Goal: Task Accomplishment & Management: Manage account settings

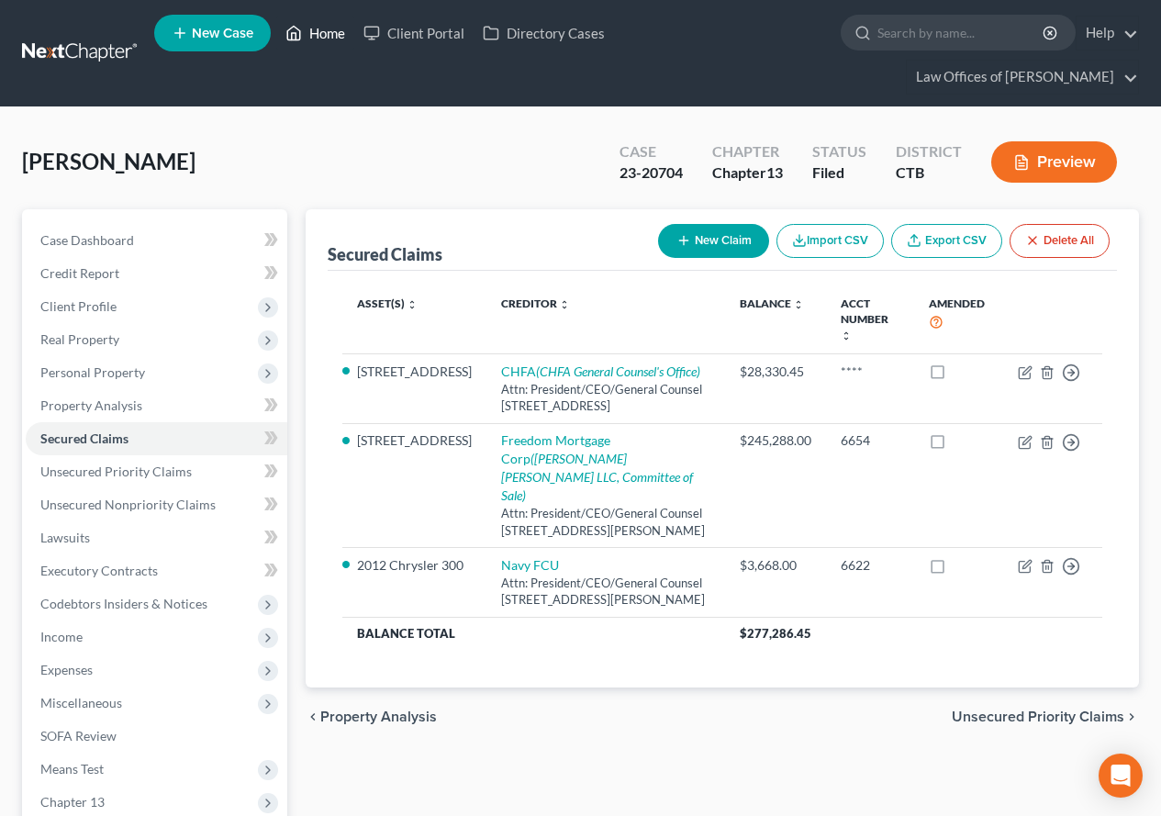
drag, startPoint x: 0, startPoint y: 0, endPoint x: 330, endPoint y: 28, distance: 330.7
click at [330, 28] on link "Home" at bounding box center [315, 33] width 78 height 33
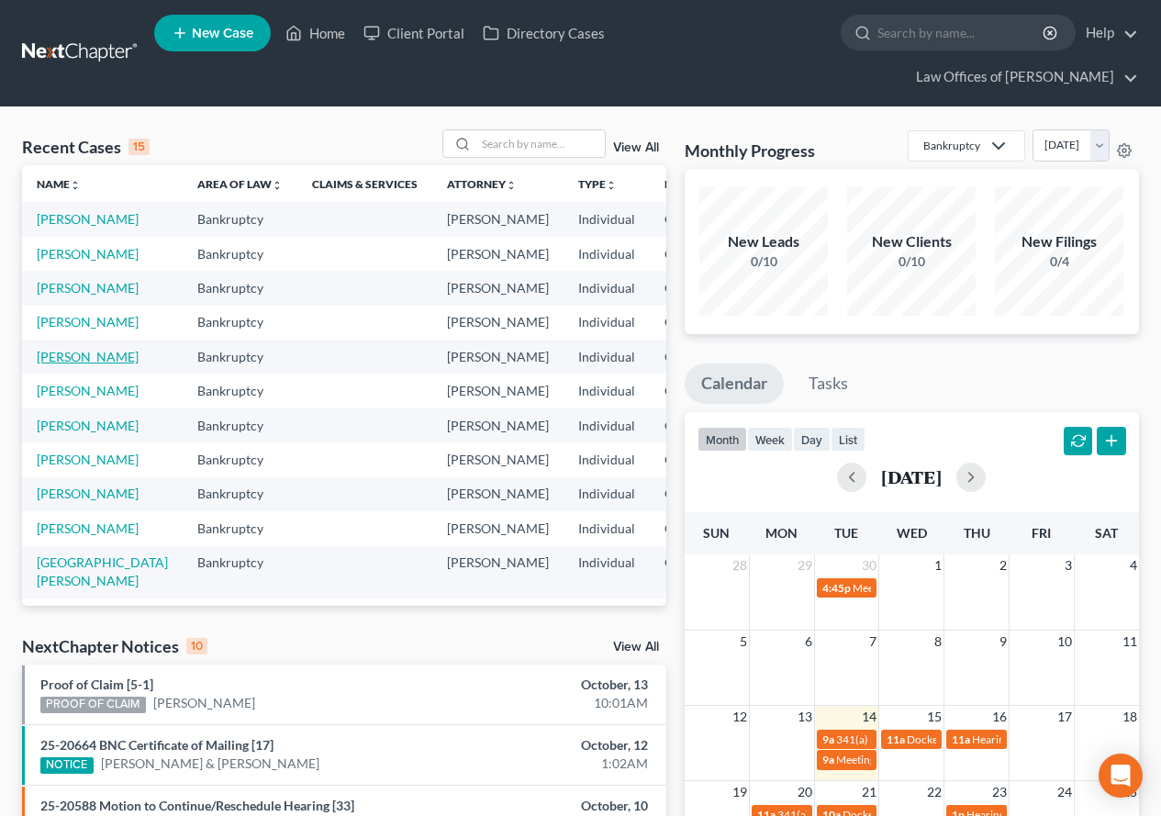
click at [49, 364] on link "[PERSON_NAME]" at bounding box center [88, 357] width 102 height 16
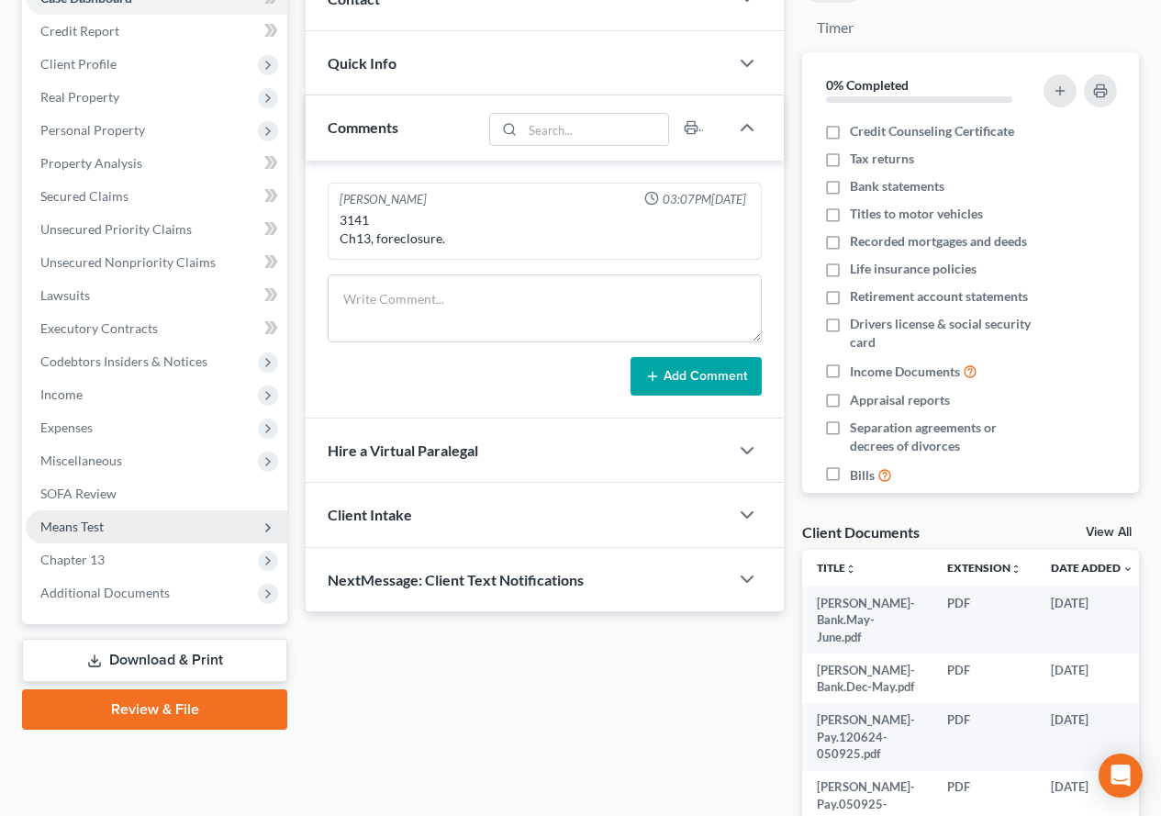
scroll to position [275, 0]
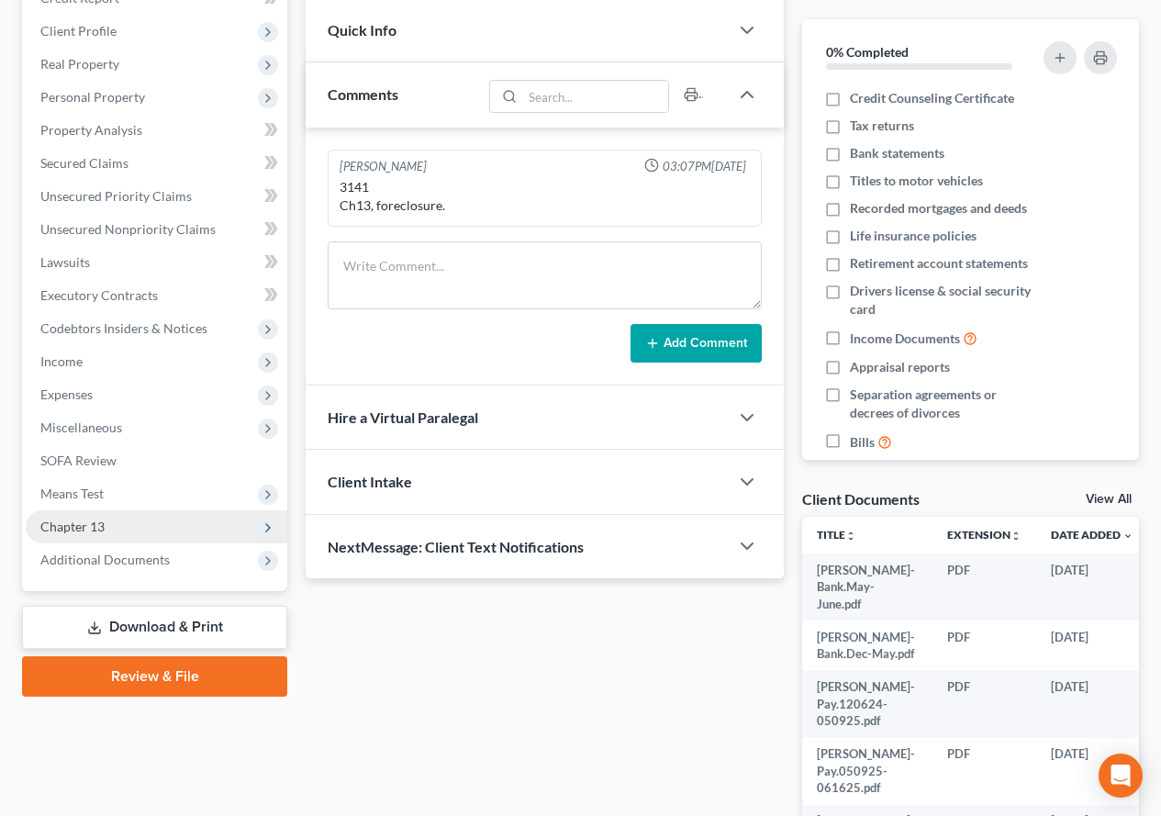
click at [65, 531] on span "Chapter 13" at bounding box center [72, 527] width 64 height 16
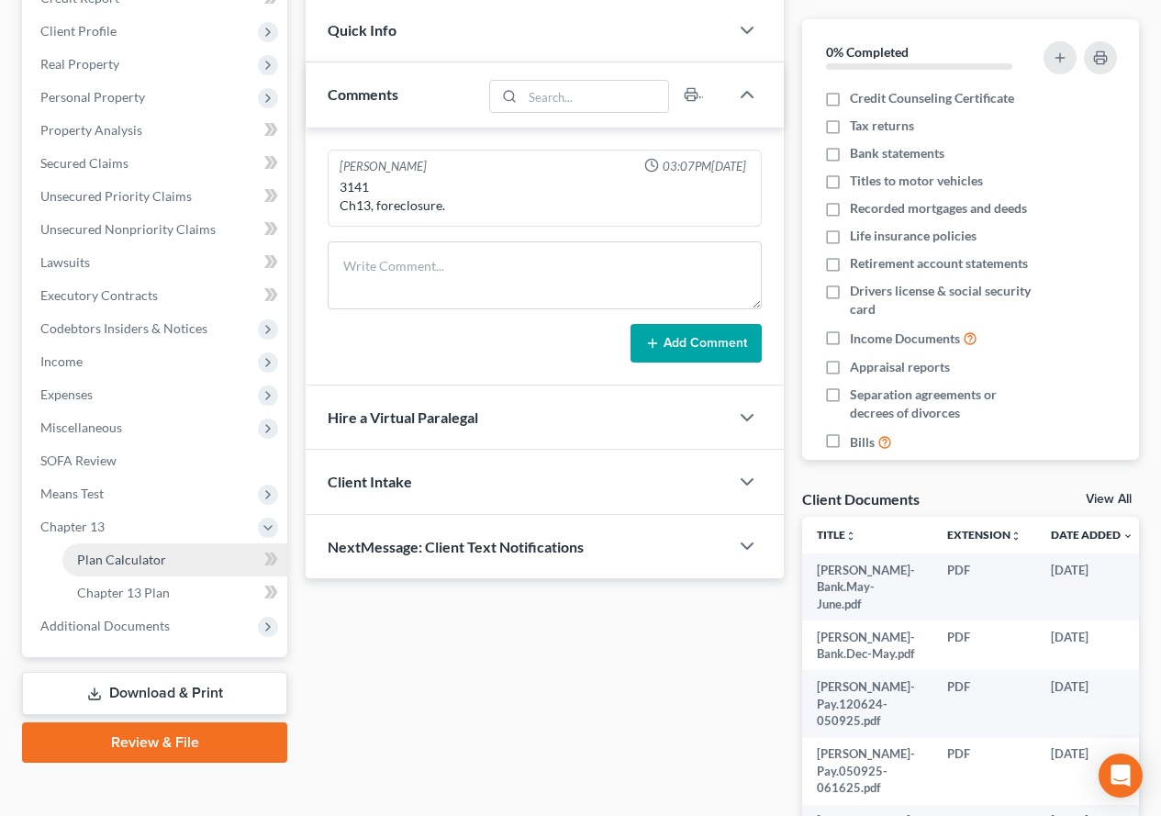
click at [139, 569] on link "Plan Calculator" at bounding box center [174, 559] width 225 height 33
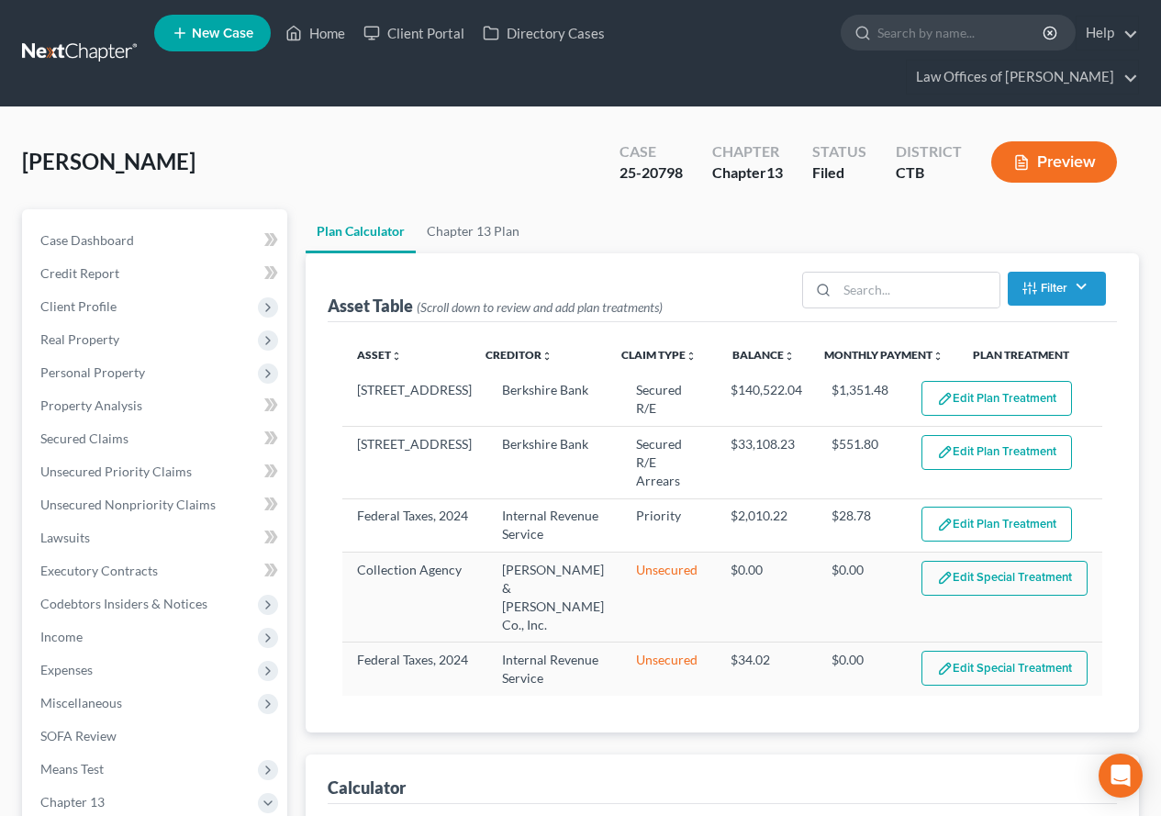
select select "59"
click at [330, 28] on link "Home" at bounding box center [315, 33] width 78 height 33
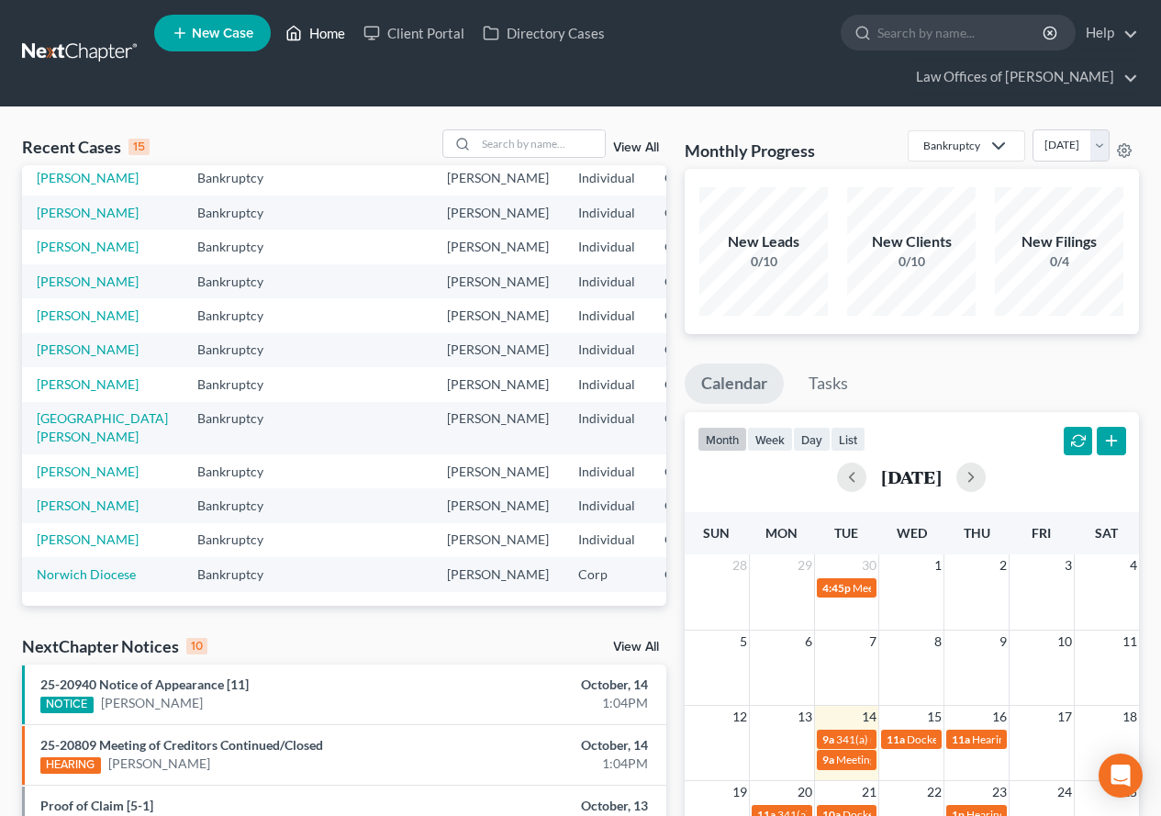
scroll to position [415, 0]
click at [44, 464] on link "[PERSON_NAME]" at bounding box center [88, 472] width 102 height 16
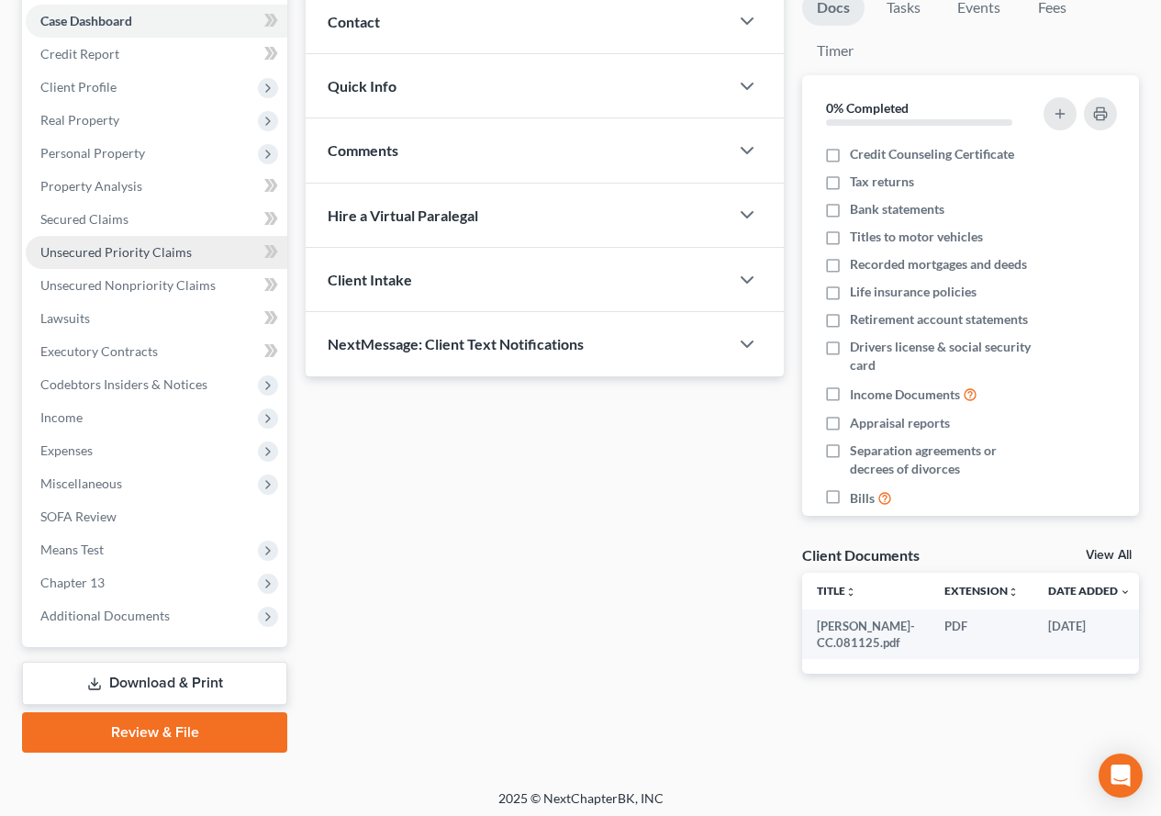
scroll to position [226, 0]
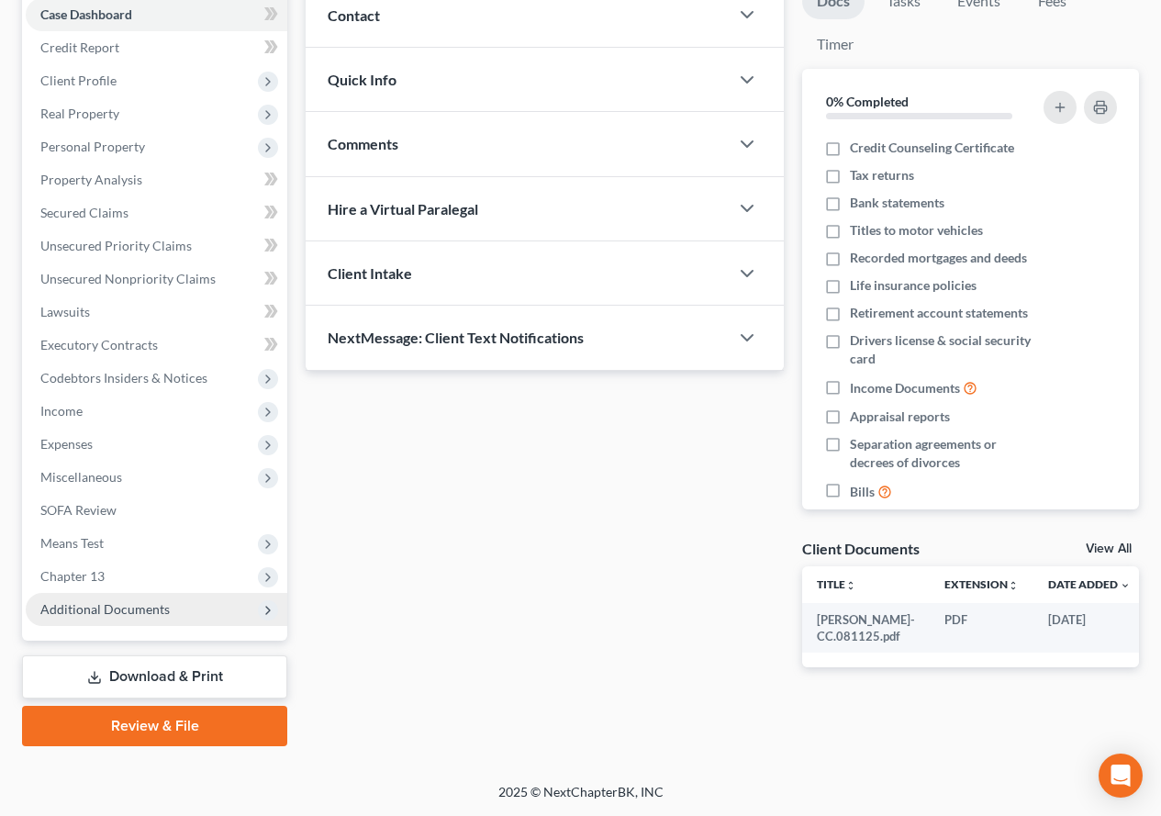
click at [84, 607] on span "Additional Documents" at bounding box center [104, 609] width 129 height 16
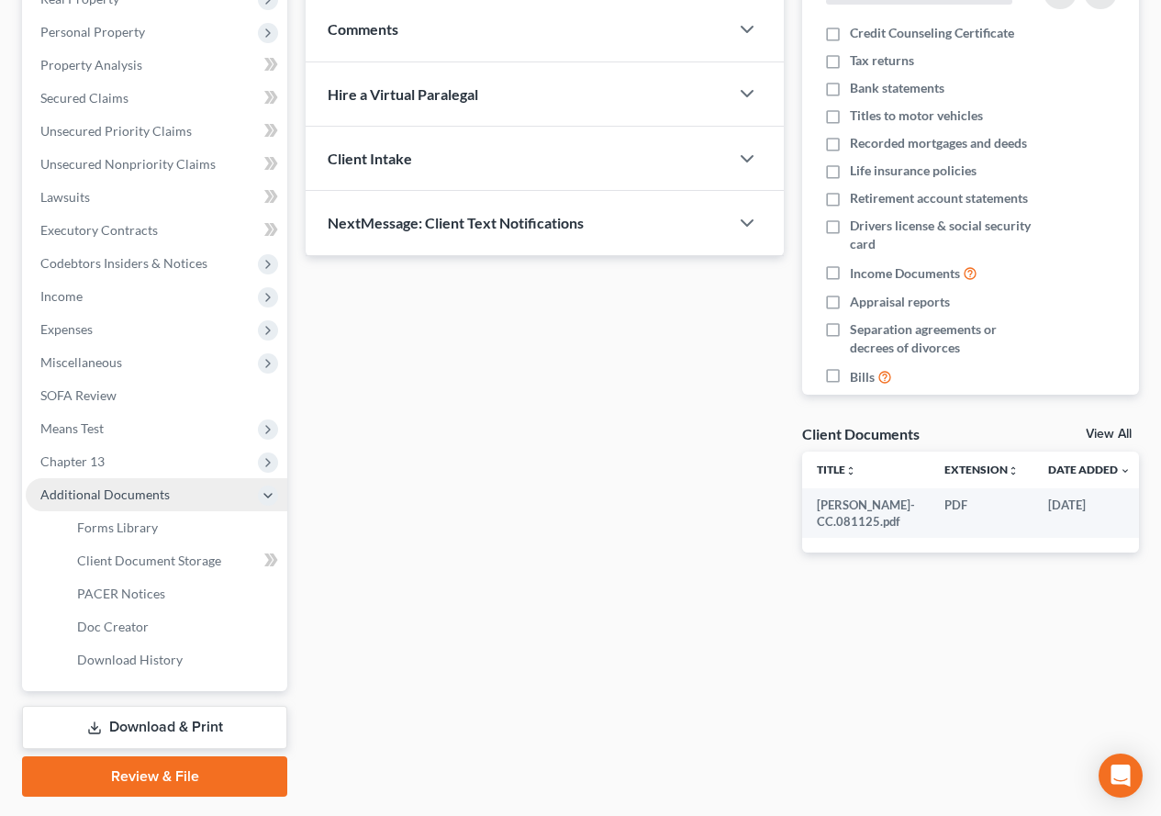
scroll to position [391, 0]
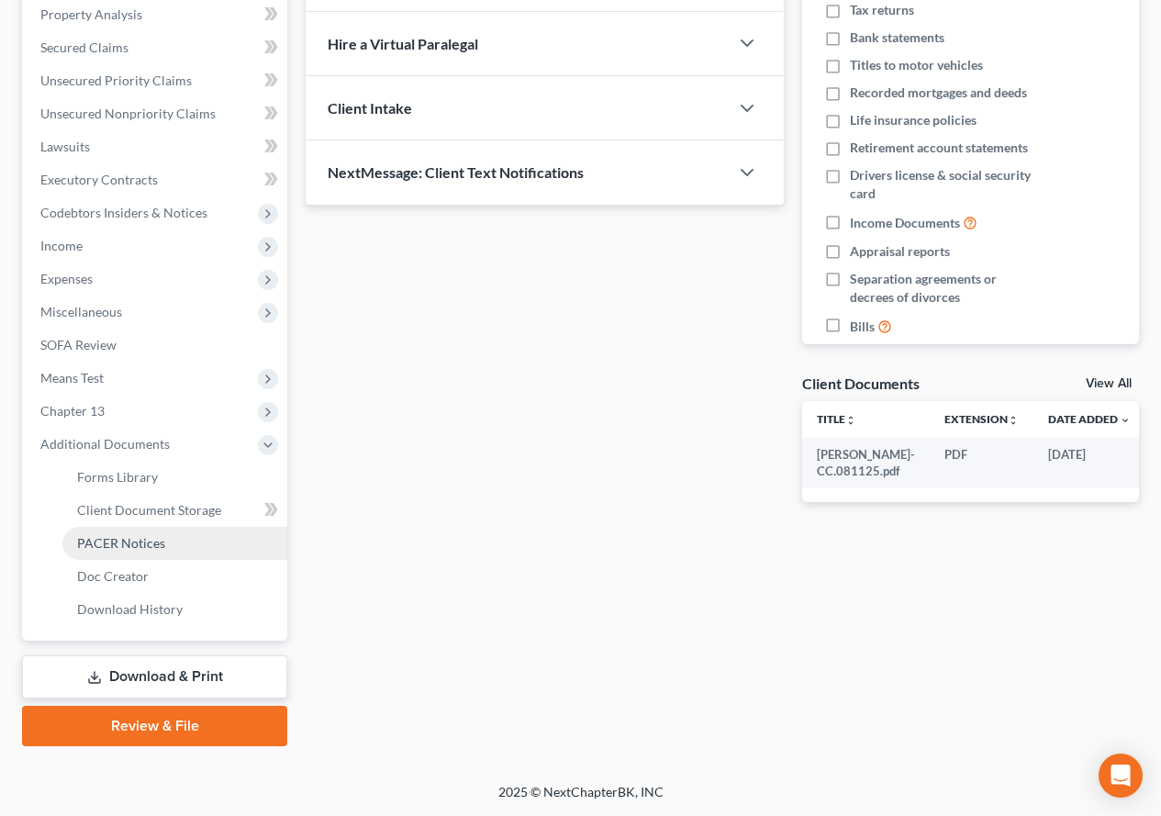
click at [113, 544] on span "PACER Notices" at bounding box center [121, 543] width 88 height 16
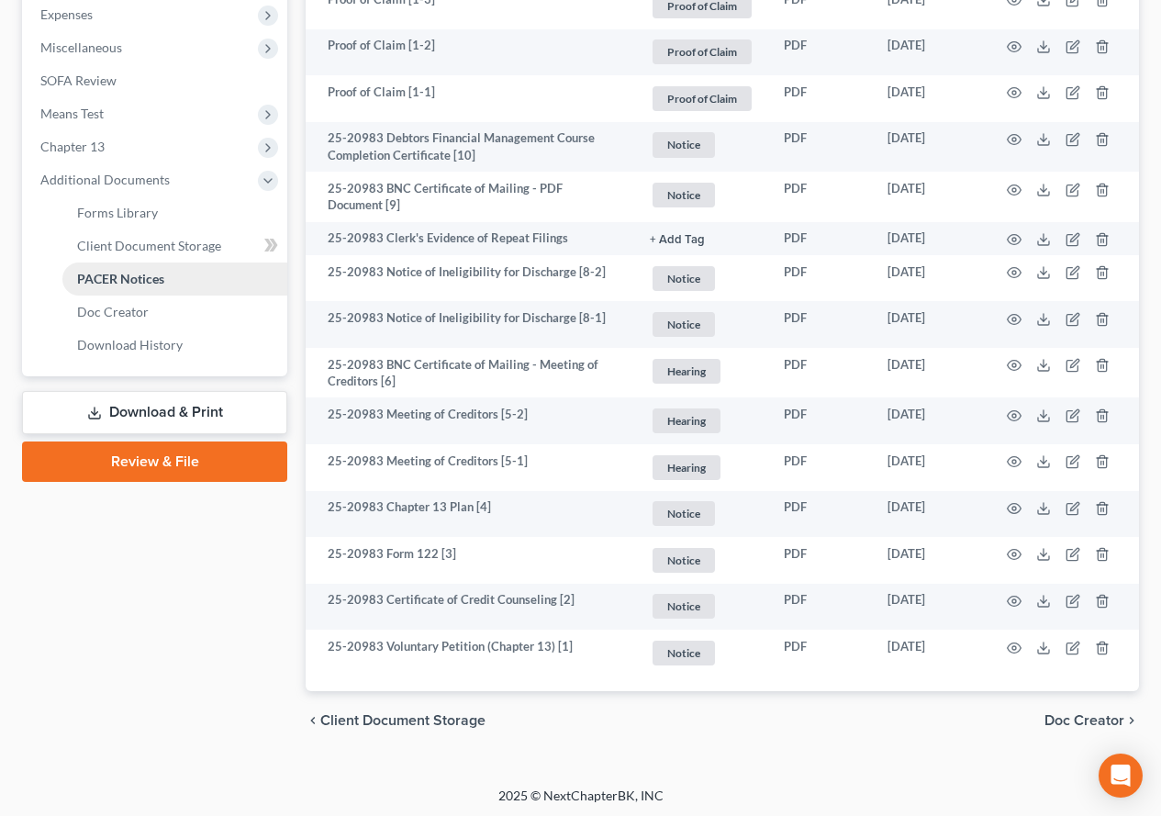
scroll to position [659, 0]
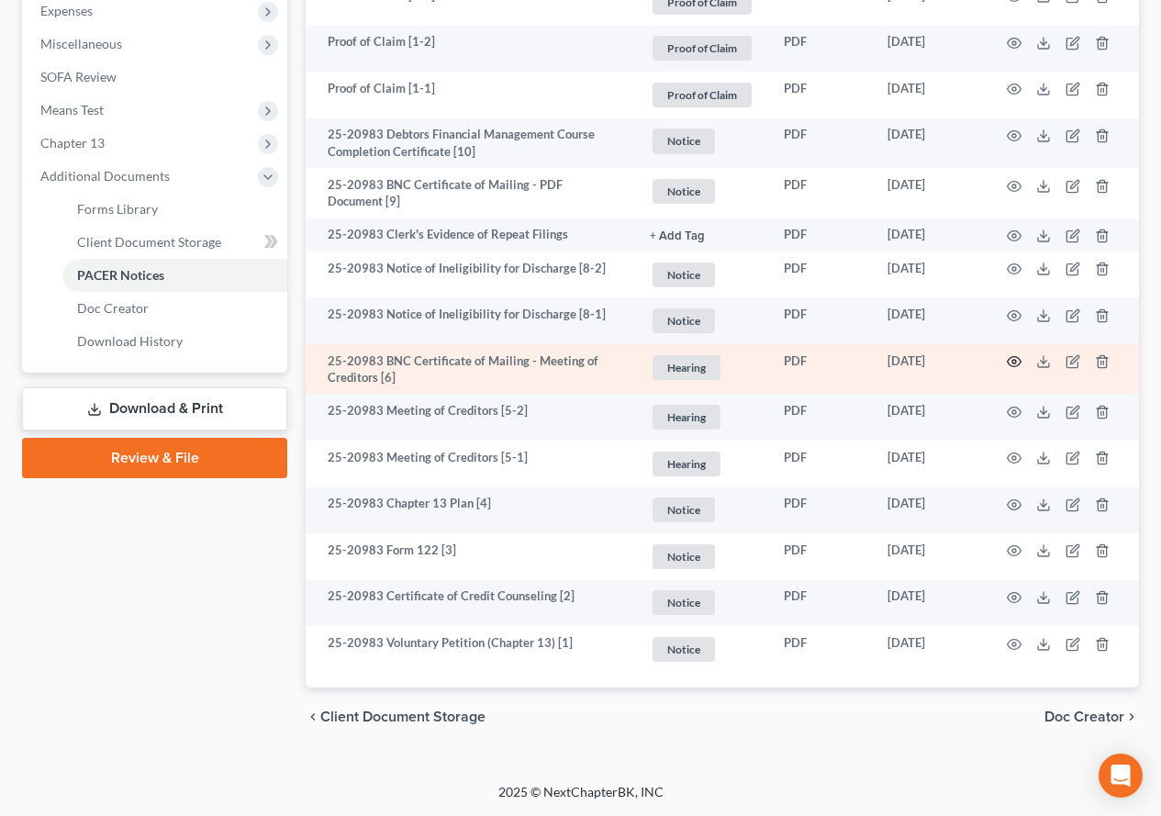
click at [1012, 361] on circle "button" at bounding box center [1014, 362] width 4 height 4
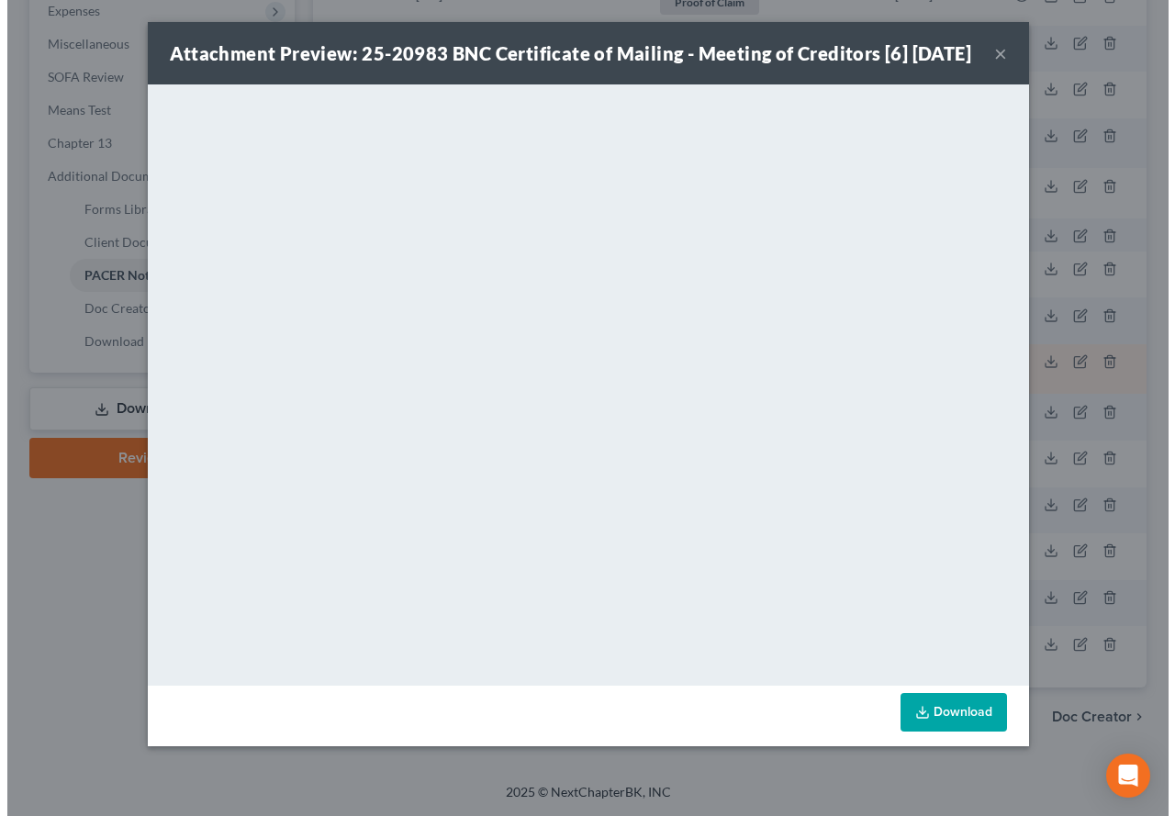
scroll to position [622, 0]
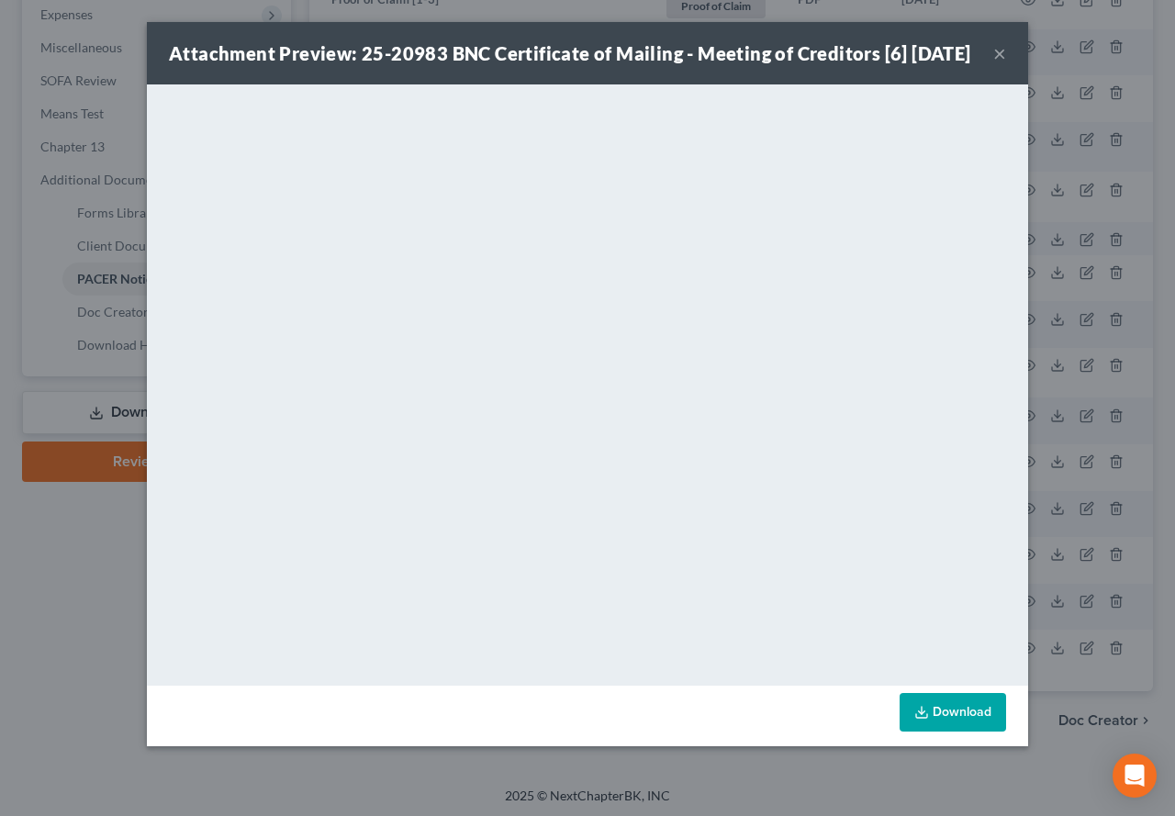
click at [996, 64] on button "×" at bounding box center [999, 53] width 13 height 22
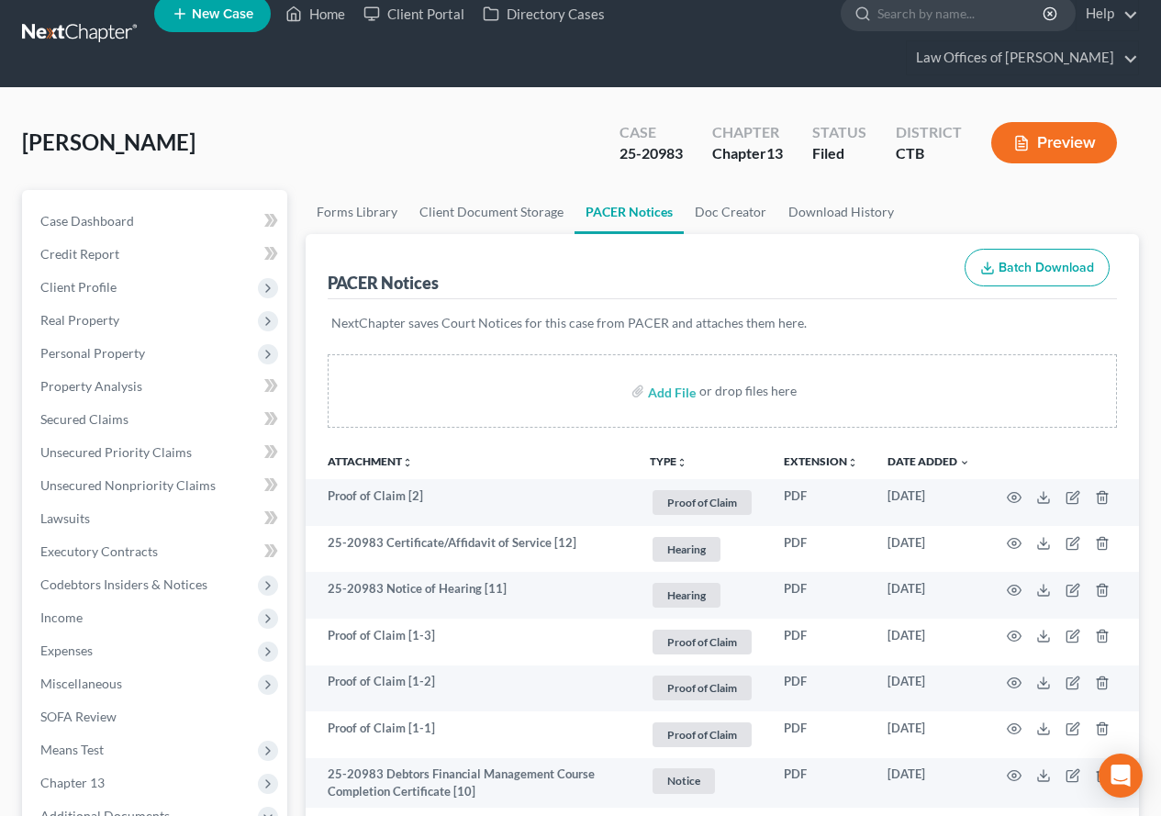
scroll to position [13, 0]
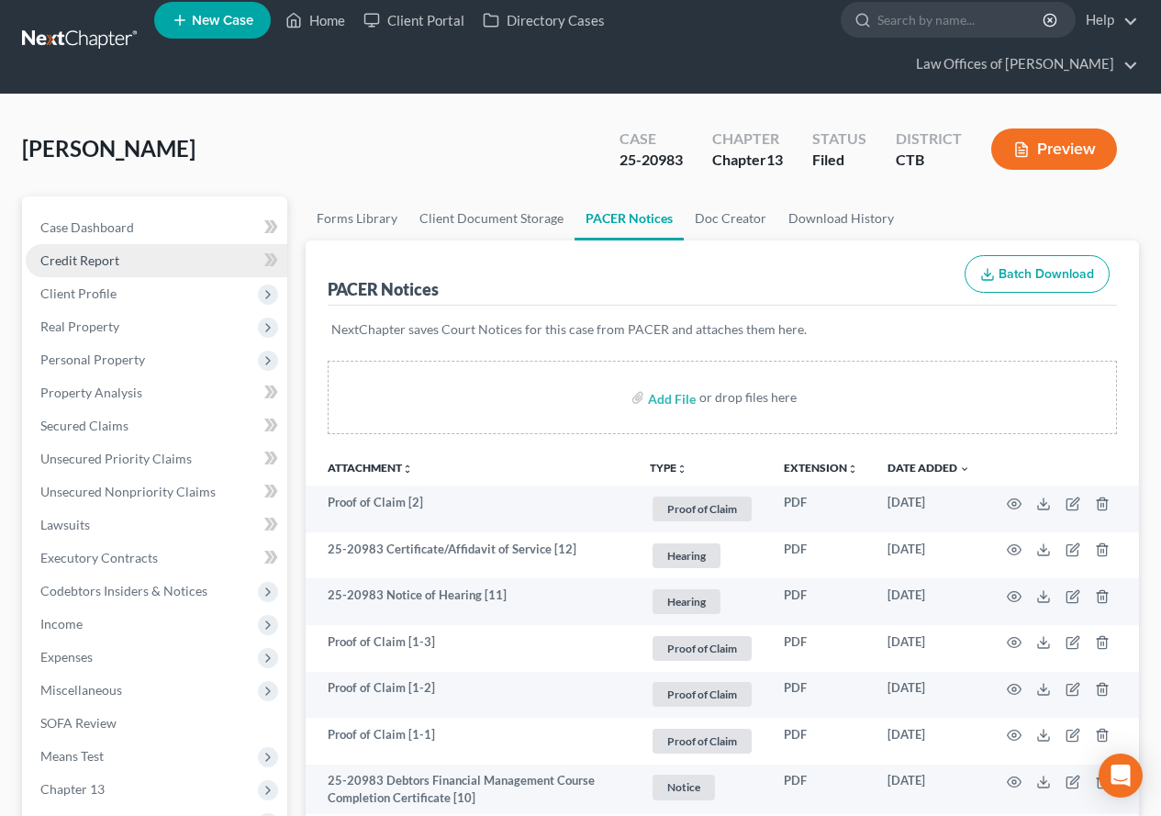
click at [61, 265] on span "Credit Report" at bounding box center [79, 260] width 79 height 16
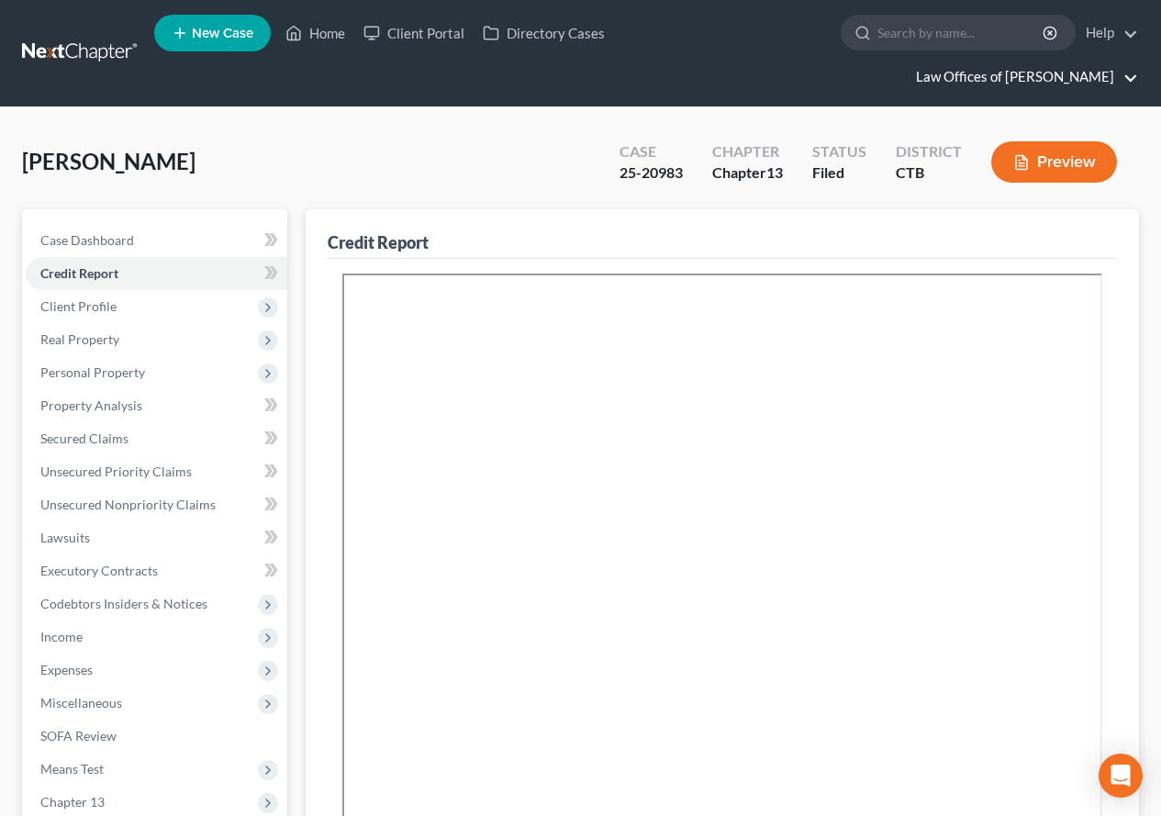
click at [1031, 74] on link "Law Offices of [PERSON_NAME]" at bounding box center [1022, 77] width 231 height 33
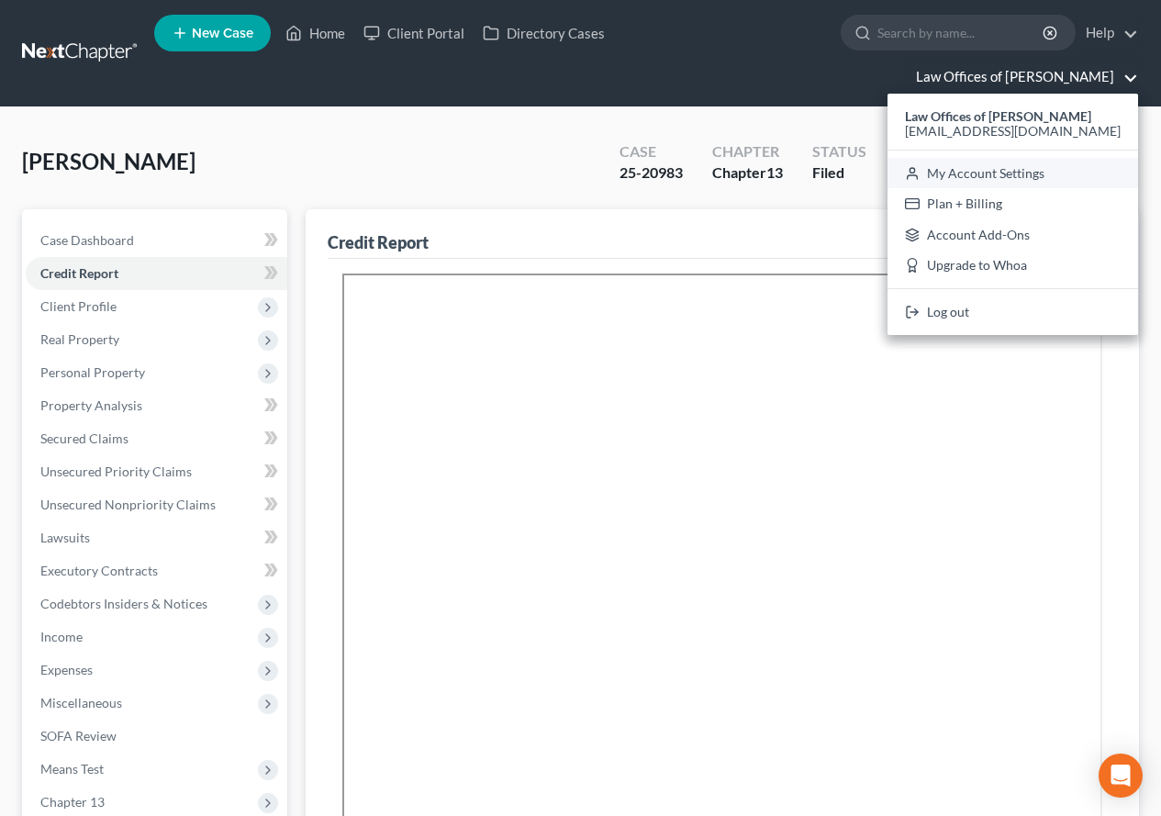
click at [980, 176] on link "My Account Settings" at bounding box center [1013, 173] width 251 height 31
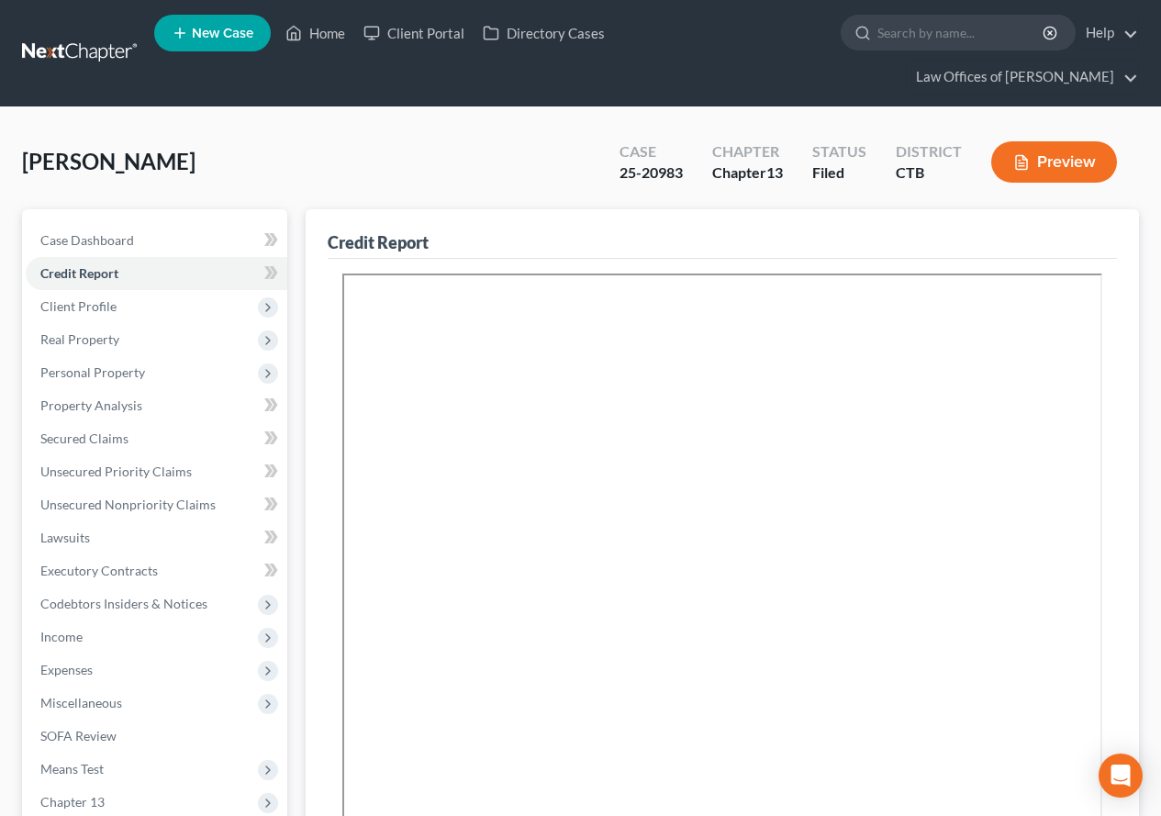
select select "12"
select select "24"
select select "6"
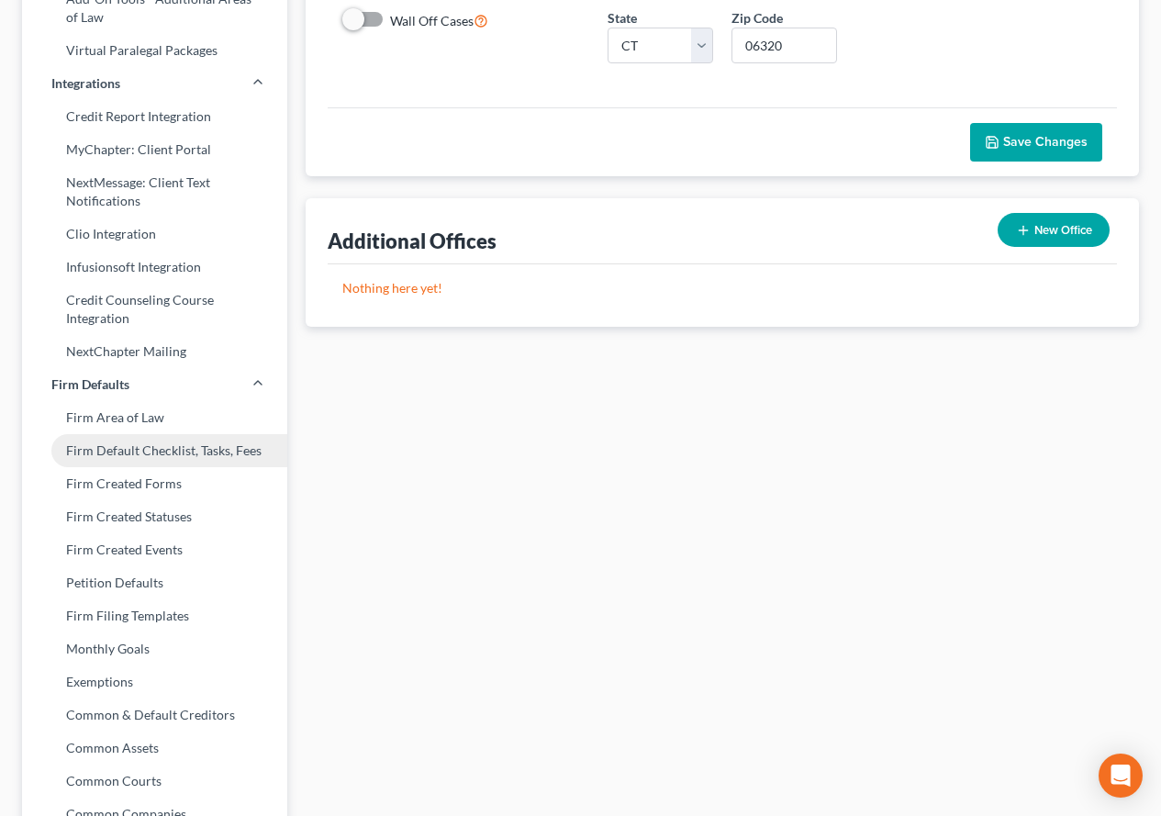
scroll to position [551, 0]
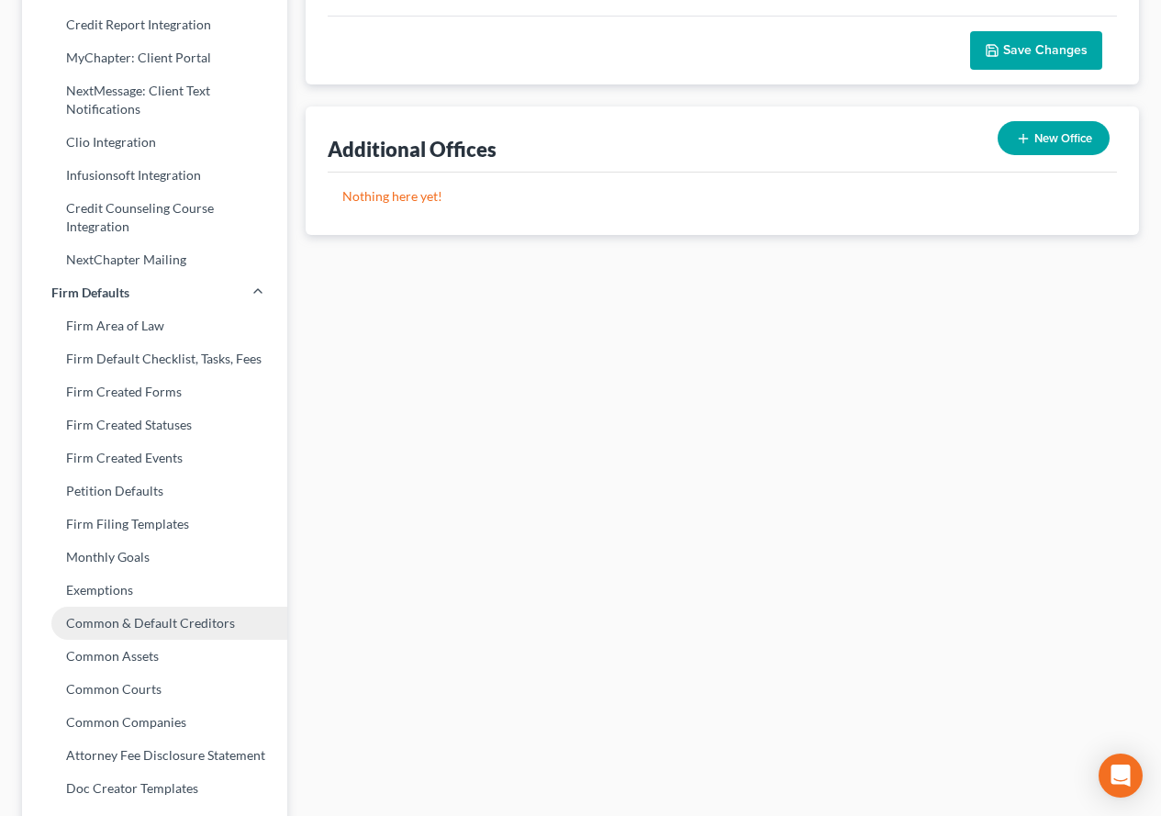
click at [158, 620] on link "Common & Default Creditors" at bounding box center [154, 623] width 265 height 33
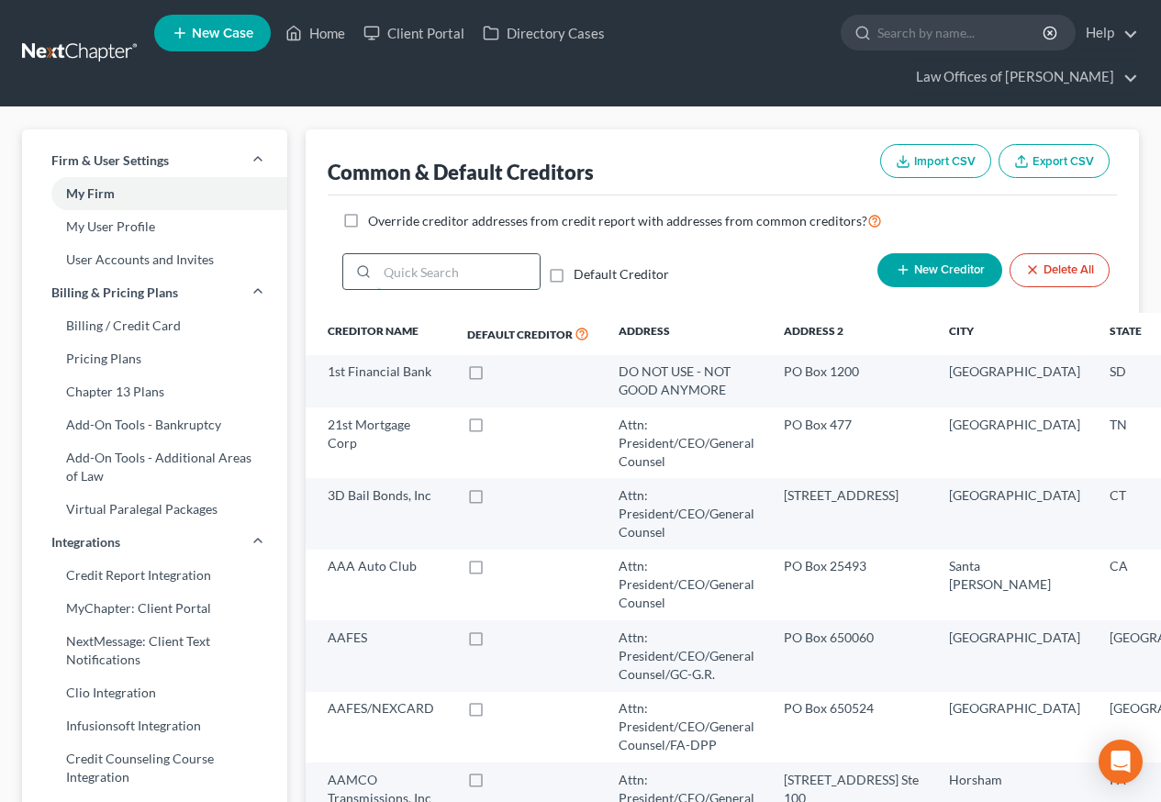
click at [386, 275] on input "search" at bounding box center [458, 271] width 162 height 35
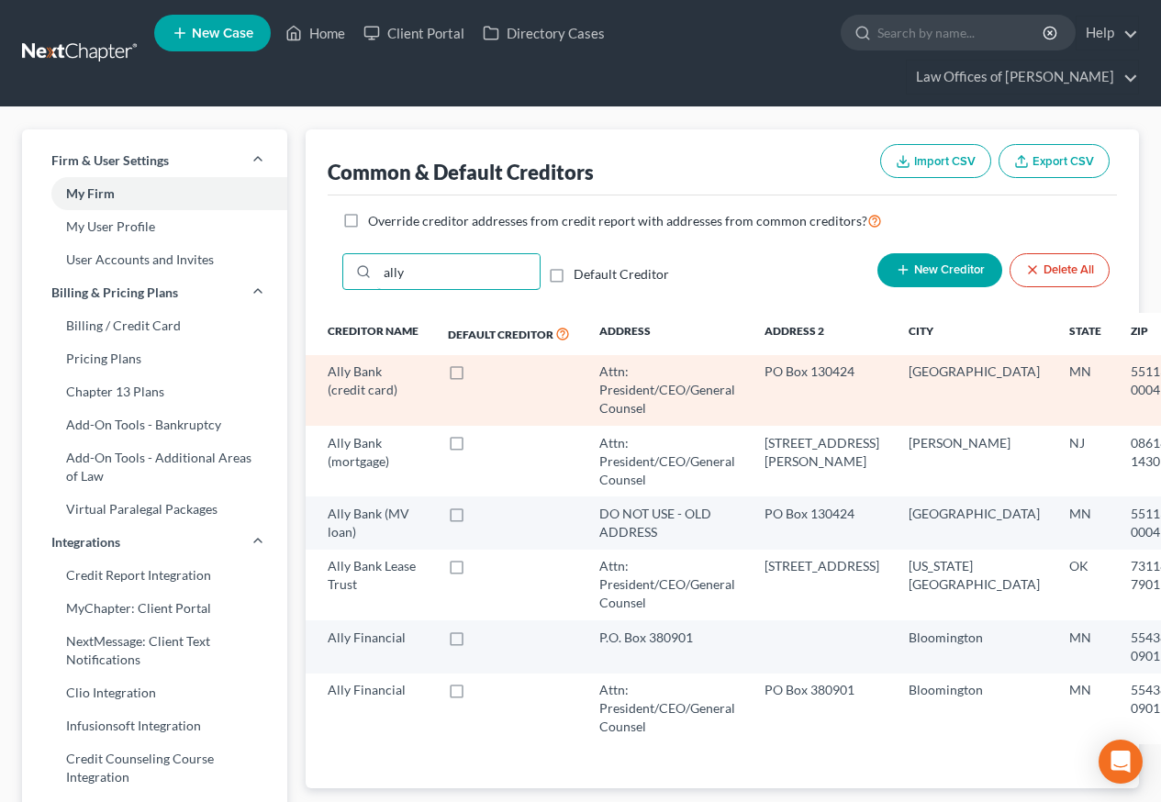
type input "ally"
select select "24"
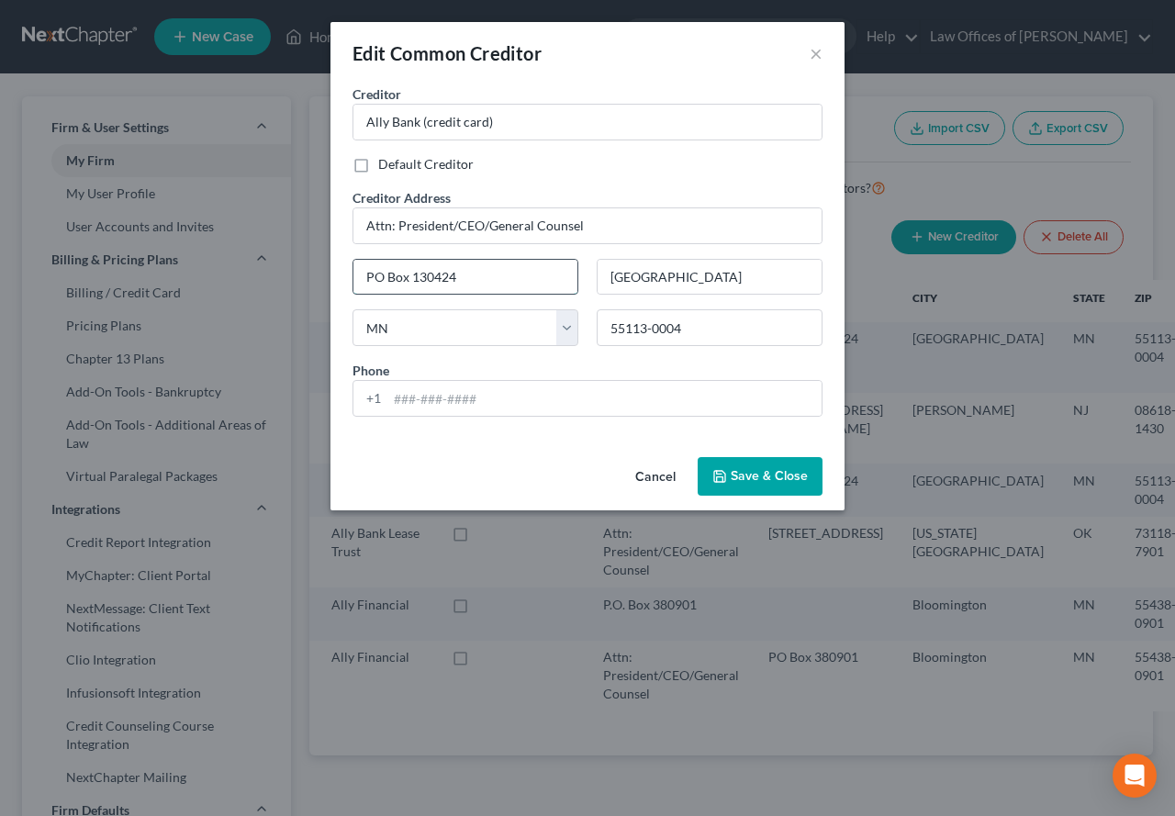
drag, startPoint x: 460, startPoint y: 280, endPoint x: 414, endPoint y: 274, distance: 46.2
click at [414, 274] on input "PO Box 130424" at bounding box center [465, 277] width 224 height 35
type input "PO Box 9222"
drag, startPoint x: 686, startPoint y: 330, endPoint x: 592, endPoint y: 333, distance: 93.7
click at [592, 333] on div "55113-0004" at bounding box center [709, 327] width 244 height 37
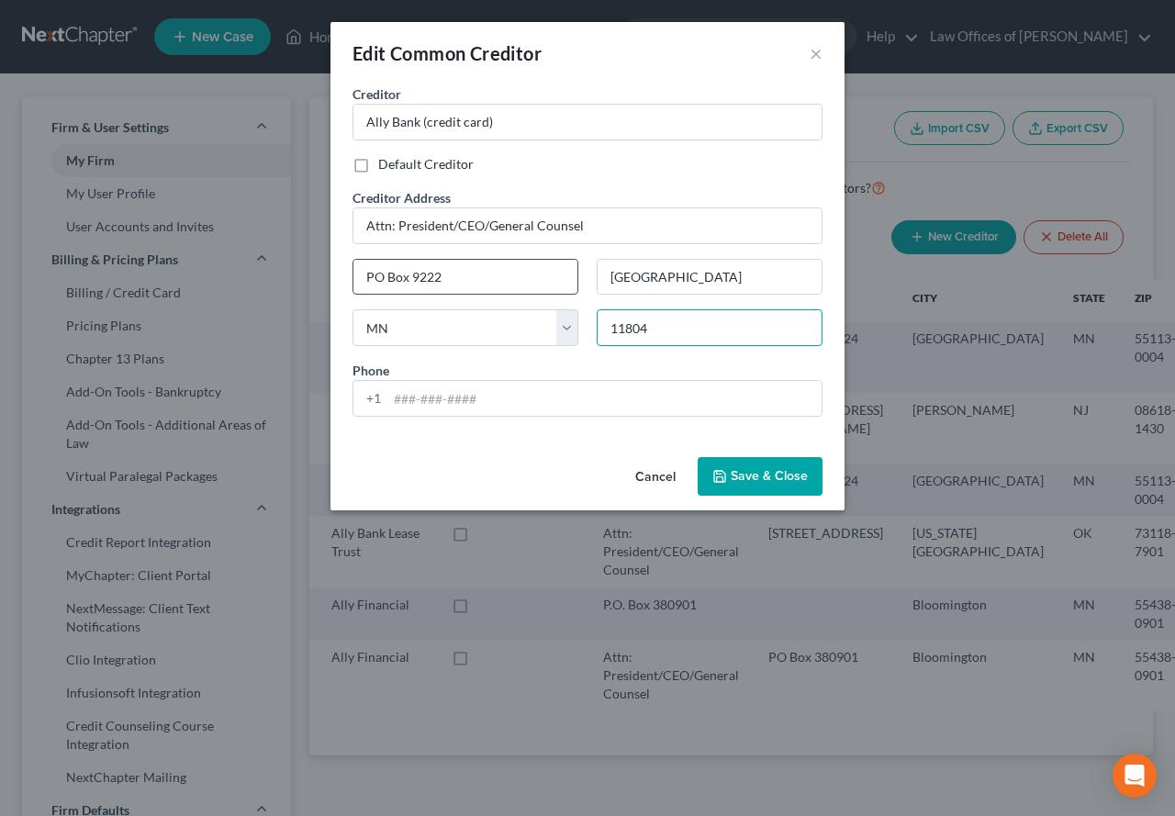
type input "11804"
type input "Old Bethpage"
select select "35"
click at [530, 282] on input "PO Box 9222" at bounding box center [465, 277] width 224 height 35
click at [760, 473] on span "Save & Close" at bounding box center [769, 476] width 77 height 16
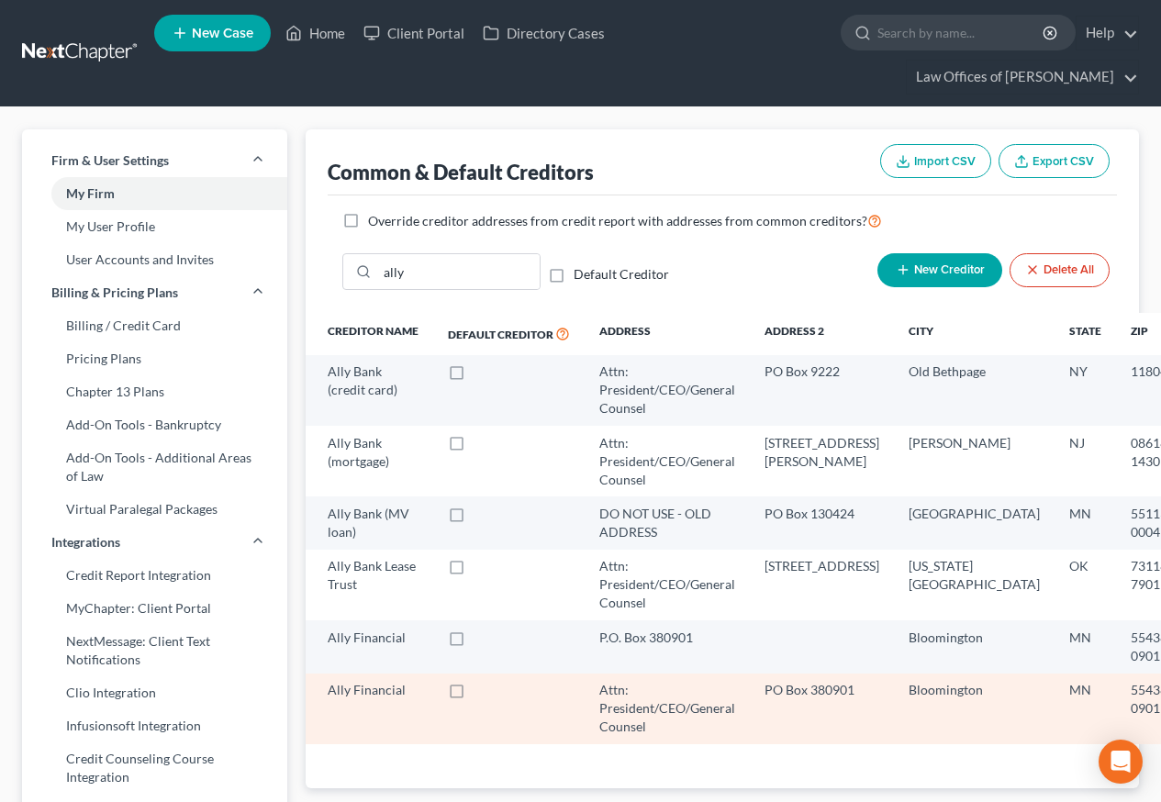
select select "24"
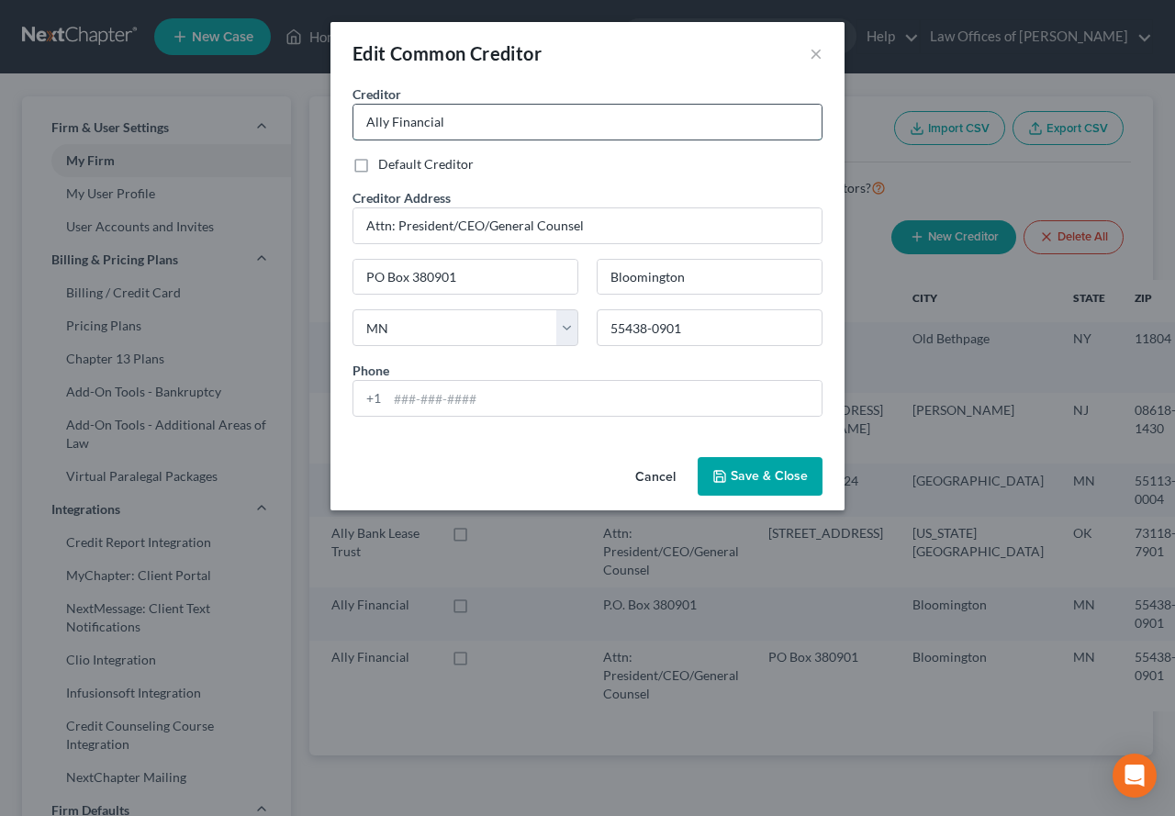
click at [468, 120] on input "Ally Financial" at bounding box center [587, 122] width 468 height 35
type input "Ally Financial (MV Loan)"
click at [745, 476] on span "Save & Close" at bounding box center [769, 476] width 77 height 16
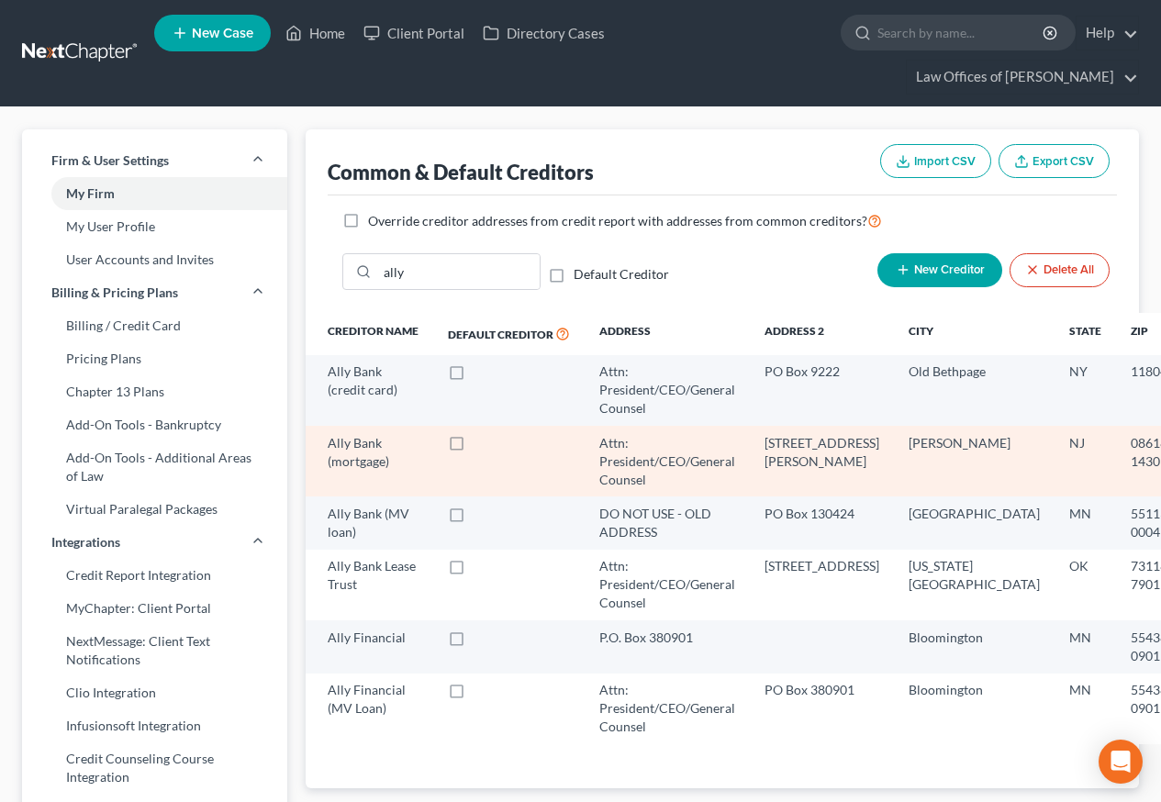
select select "33"
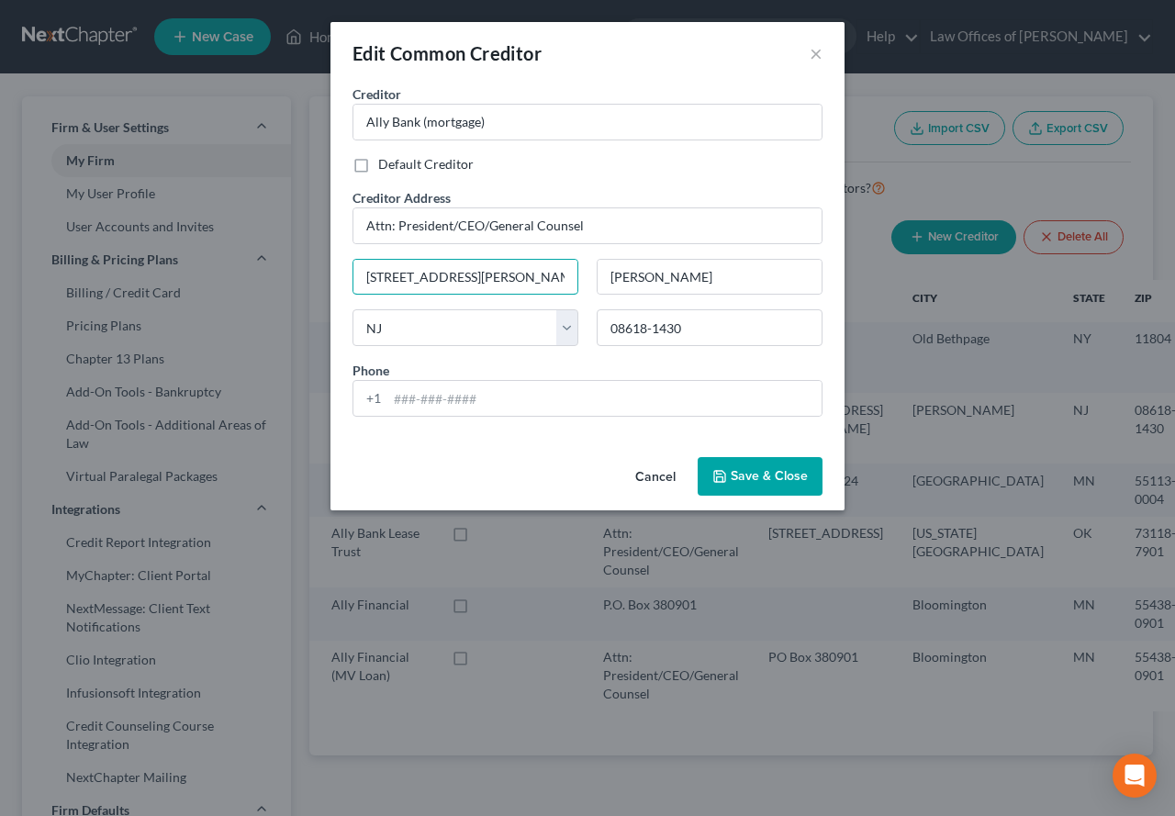
drag, startPoint x: 465, startPoint y: 274, endPoint x: 337, endPoint y: 278, distance: 128.6
click at [337, 278] on div "Creditor * Ally Bank (mortgage) Default Creditor Creditor Address Attn: Preside…" at bounding box center [587, 266] width 514 height 365
paste input "P.O. Box 951"
click at [371, 278] on input "P.O. Box 951" at bounding box center [465, 277] width 224 height 35
type input "PO Box 951"
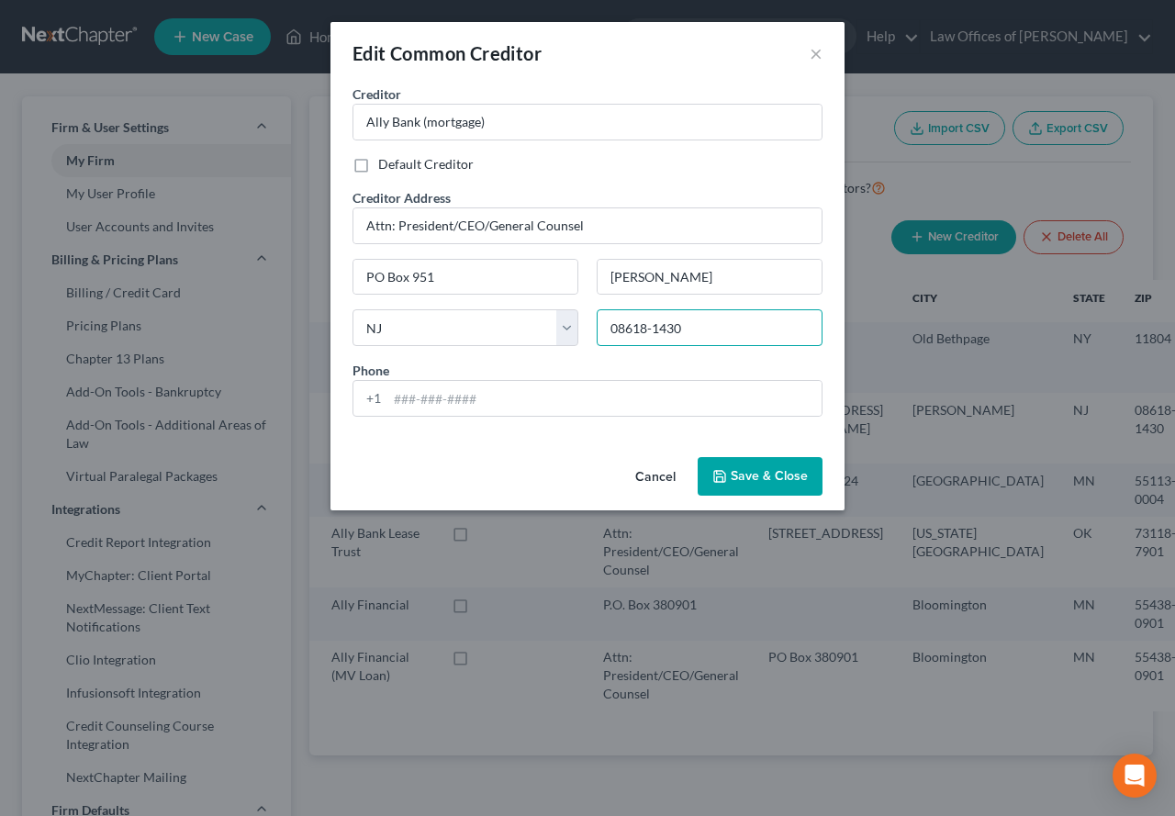
drag, startPoint x: 698, startPoint y: 320, endPoint x: 610, endPoint y: 325, distance: 88.2
click at [610, 325] on input "08618-1430" at bounding box center [710, 327] width 226 height 37
type input "19044"
click at [520, 273] on input "PO Box 951" at bounding box center [465, 277] width 224 height 35
type input "Horsham"
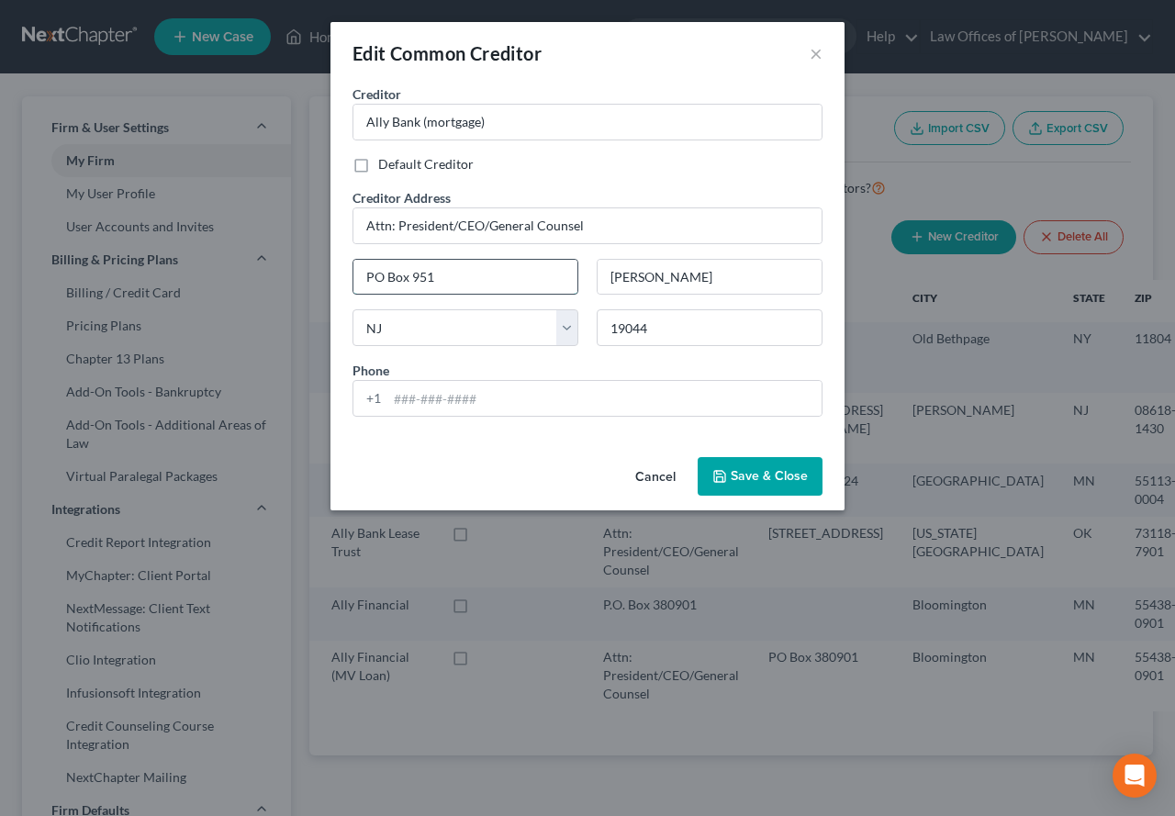
select select "39"
click at [427, 122] on input "Ally Bank (mortgage)" at bounding box center [587, 122] width 468 height 35
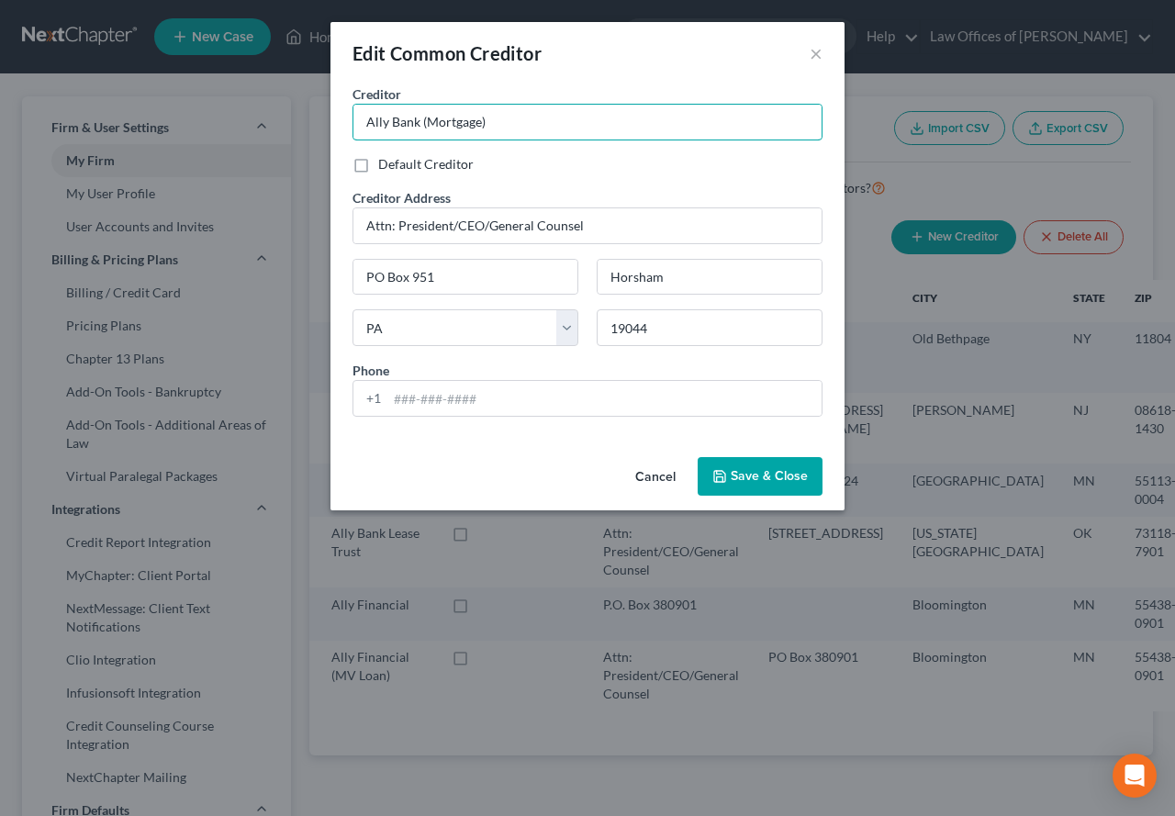
type input "Ally Bank (Mortgage)"
click at [765, 477] on span "Save & Close" at bounding box center [769, 476] width 77 height 16
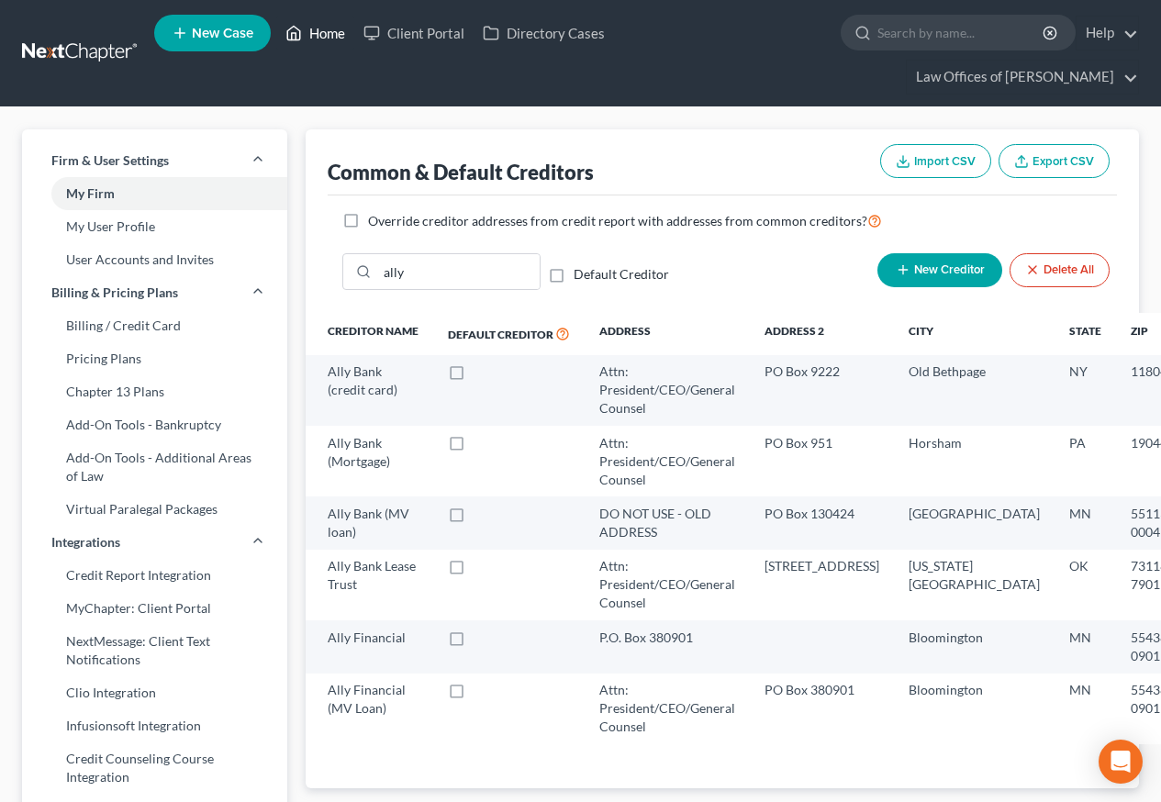
click at [326, 32] on link "Home" at bounding box center [315, 33] width 78 height 33
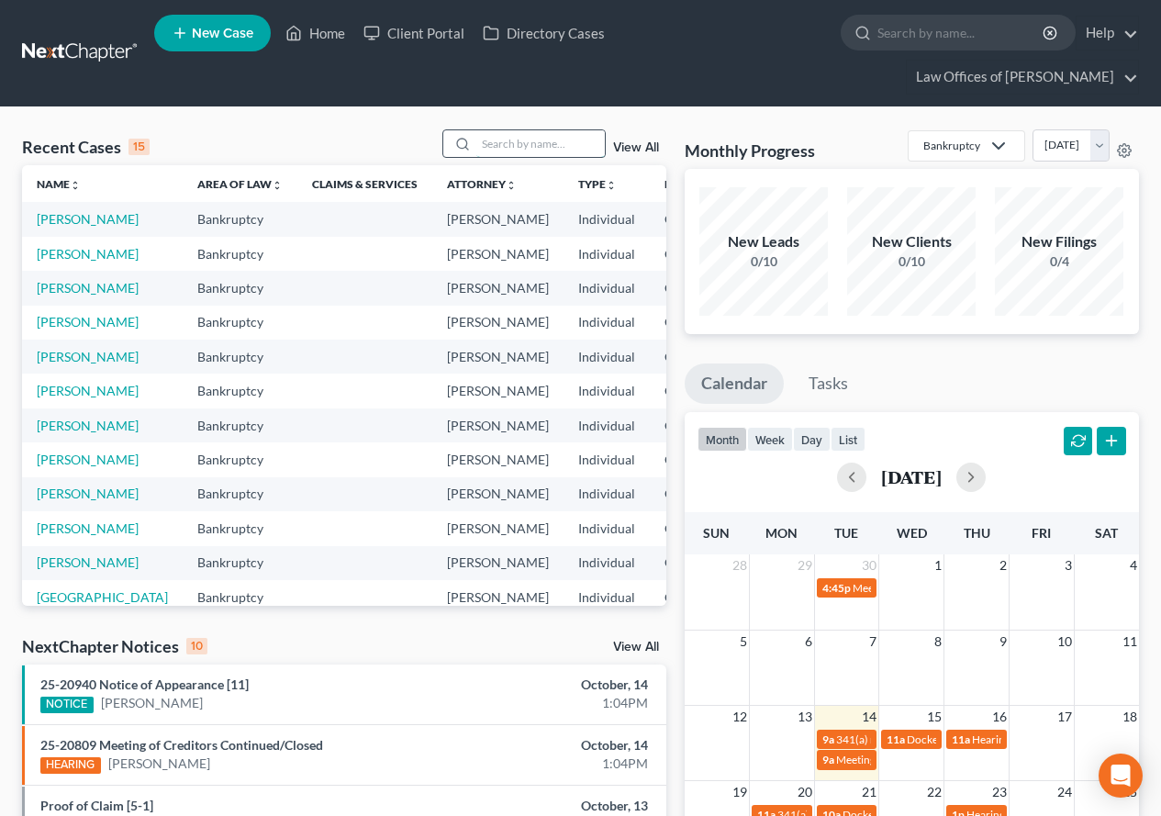
click at [508, 145] on input "search" at bounding box center [540, 143] width 128 height 27
type input "[GEOGRAPHIC_DATA]"
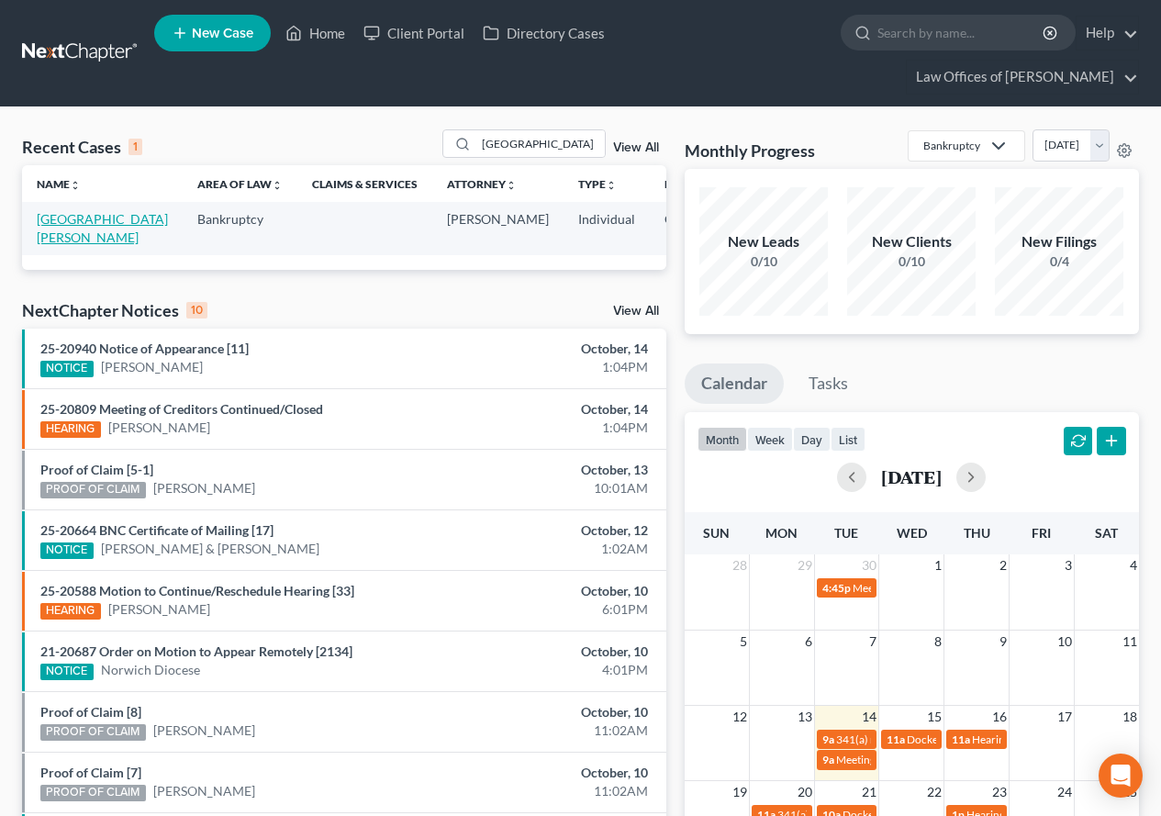
click at [52, 236] on link "[GEOGRAPHIC_DATA][PERSON_NAME]" at bounding box center [102, 228] width 131 height 34
select select "2"
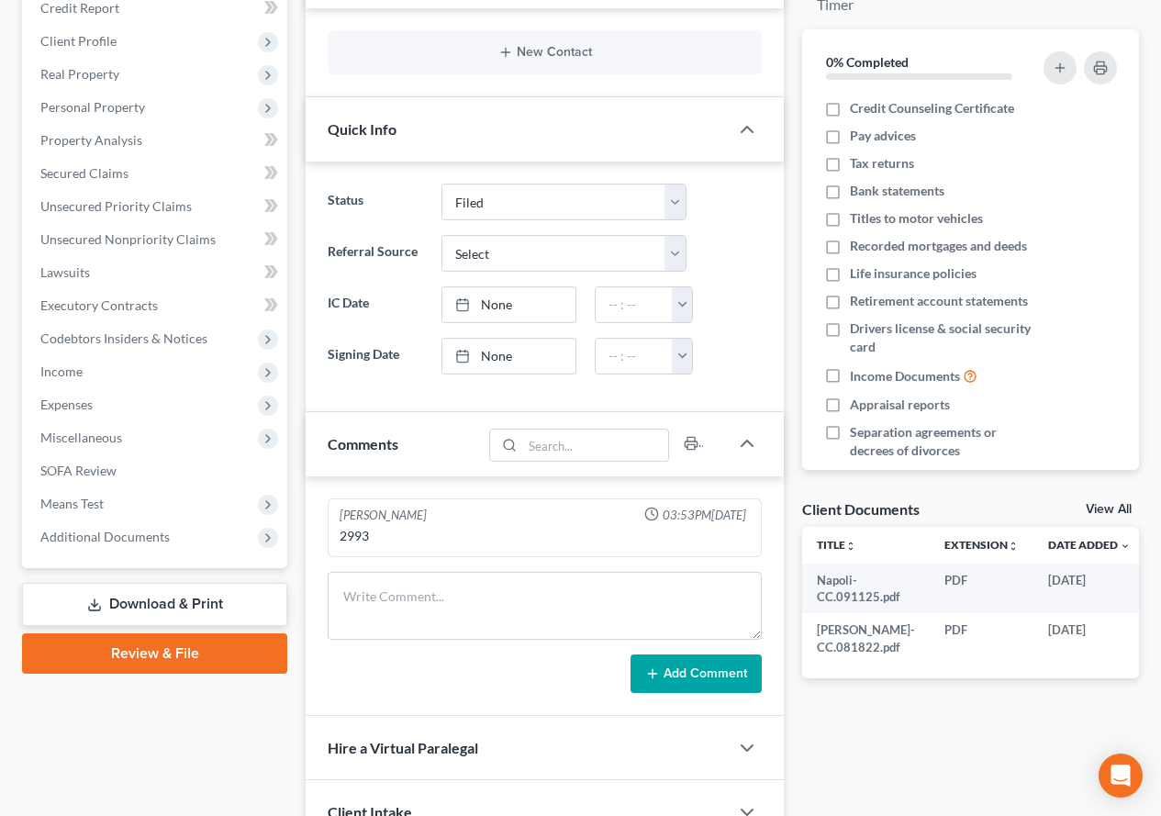
scroll to position [275, 0]
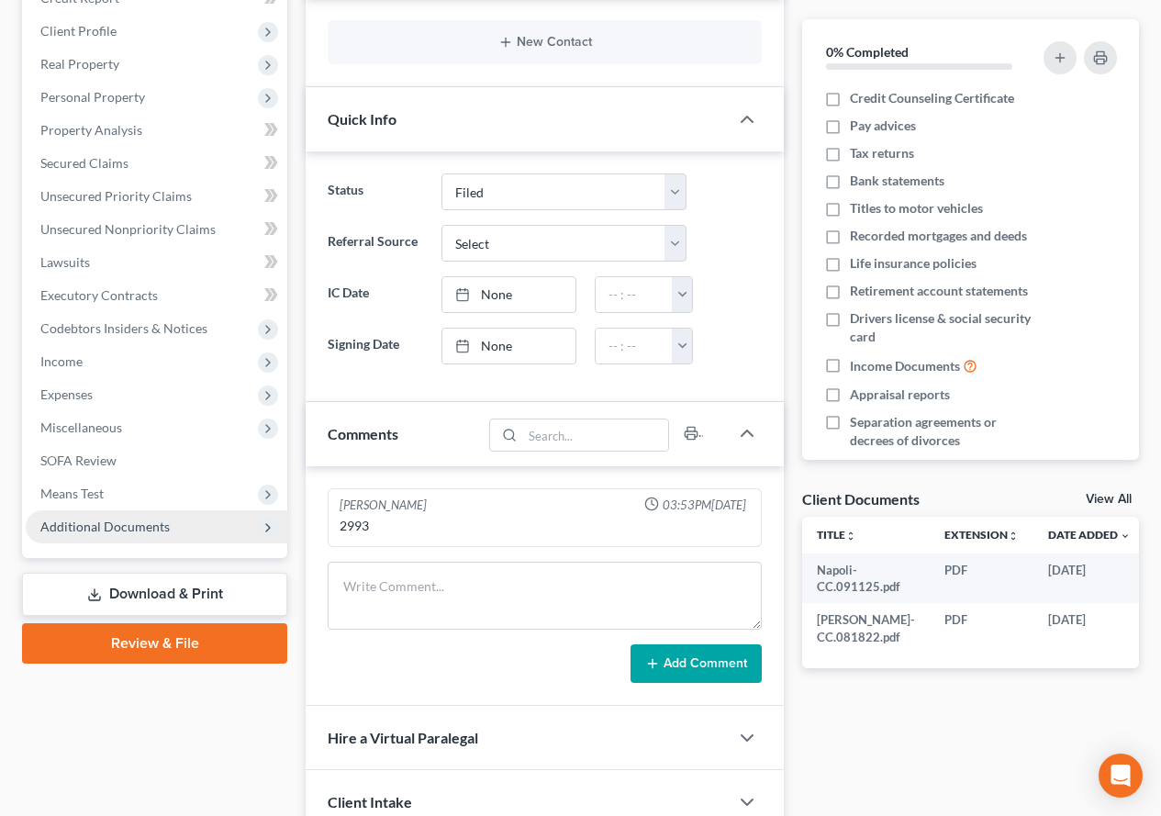
click at [39, 527] on span "Additional Documents" at bounding box center [157, 526] width 262 height 33
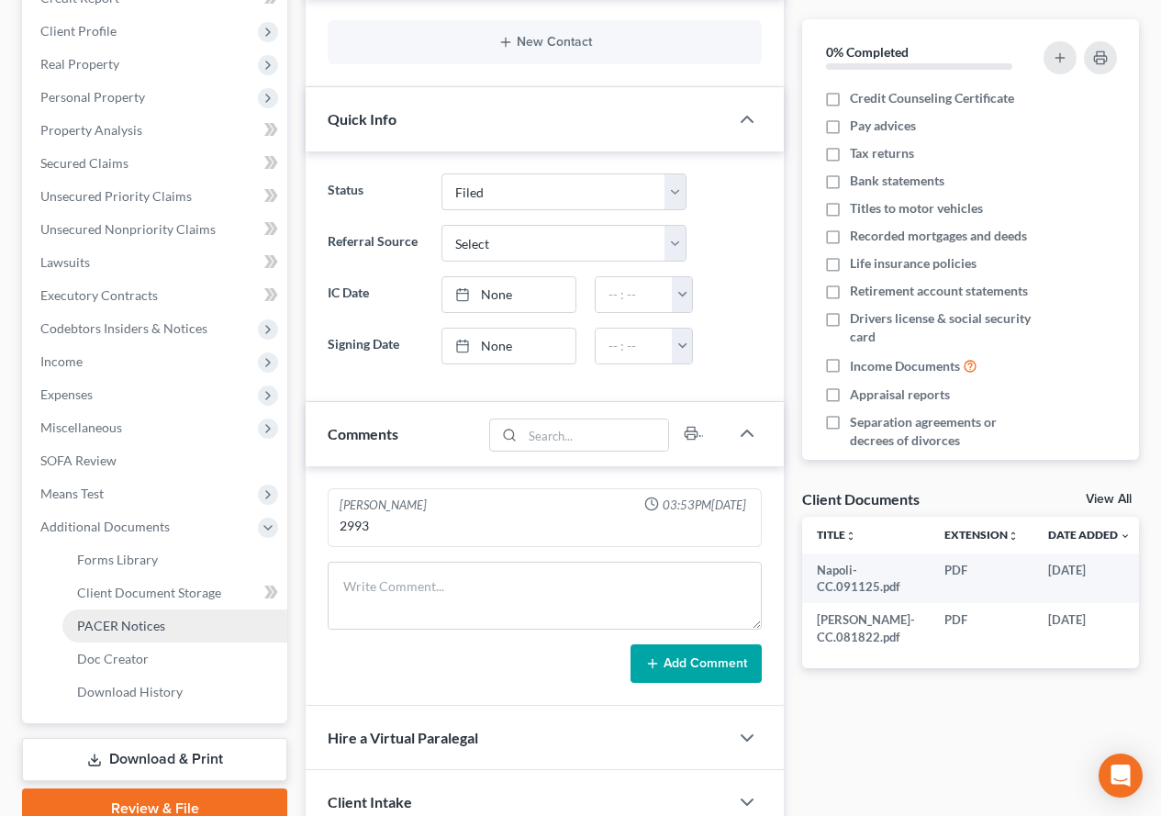
click at [135, 630] on span "PACER Notices" at bounding box center [121, 626] width 88 height 16
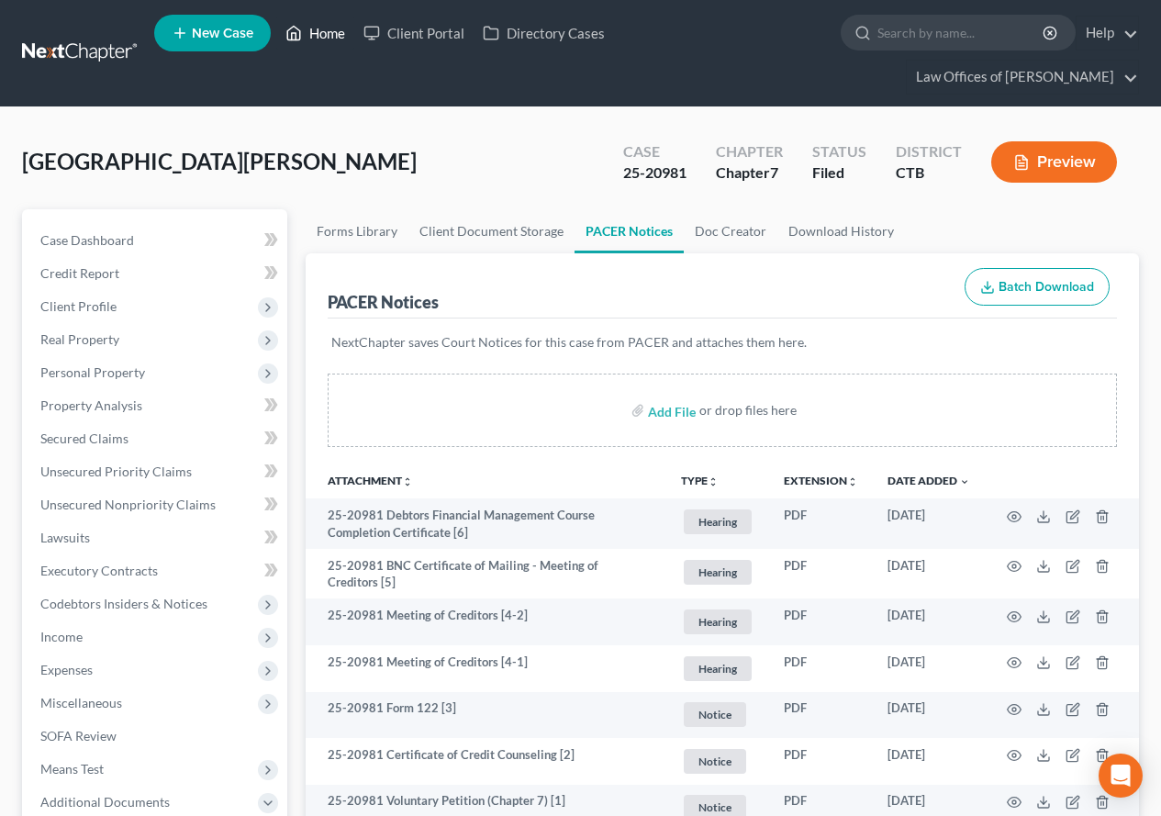
click at [322, 32] on link "Home" at bounding box center [315, 33] width 78 height 33
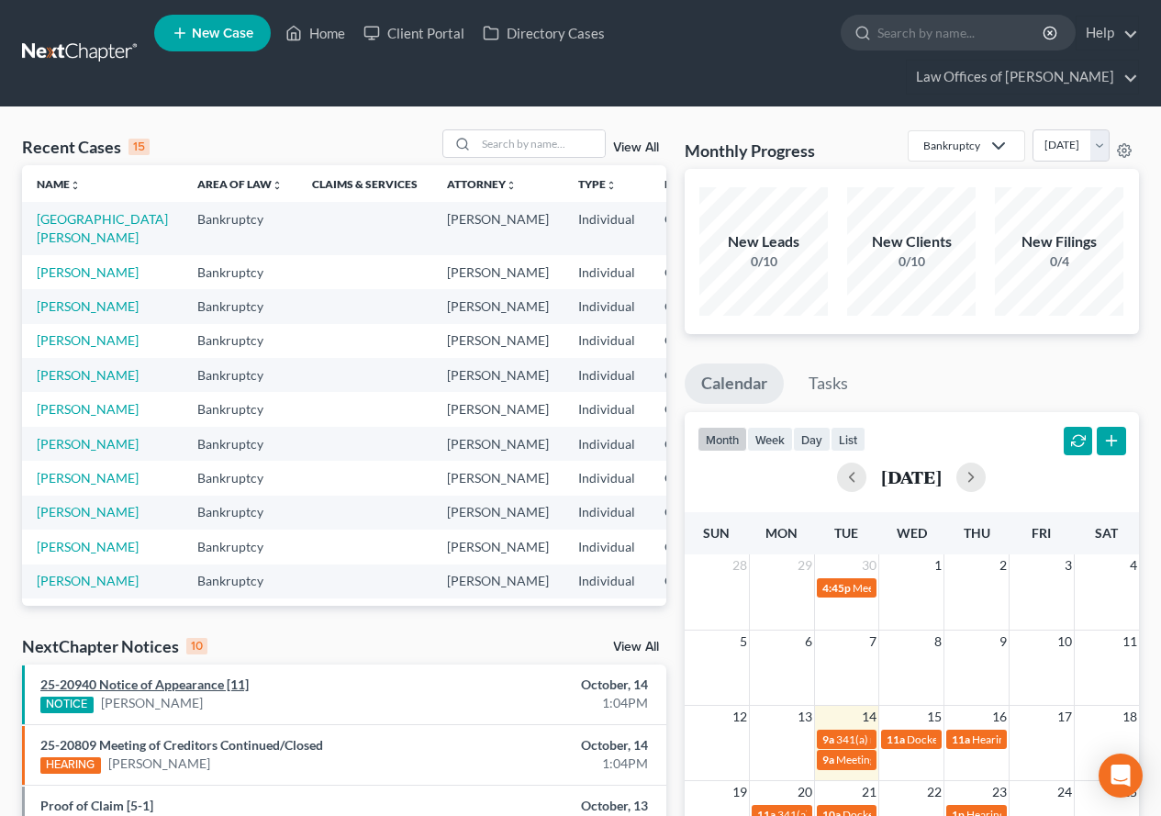
click at [196, 690] on link "25-20940 Notice of Appearance [11]" at bounding box center [144, 684] width 208 height 16
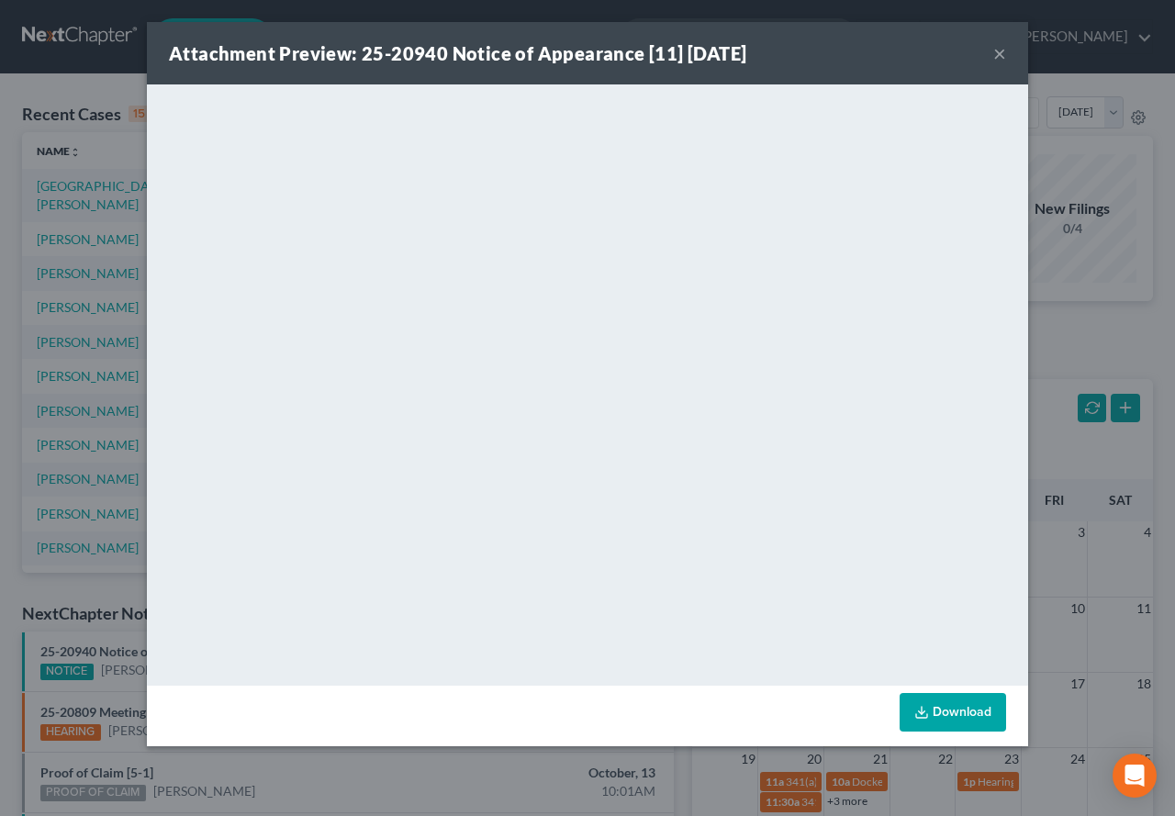
click at [1000, 52] on button "×" at bounding box center [999, 53] width 13 height 22
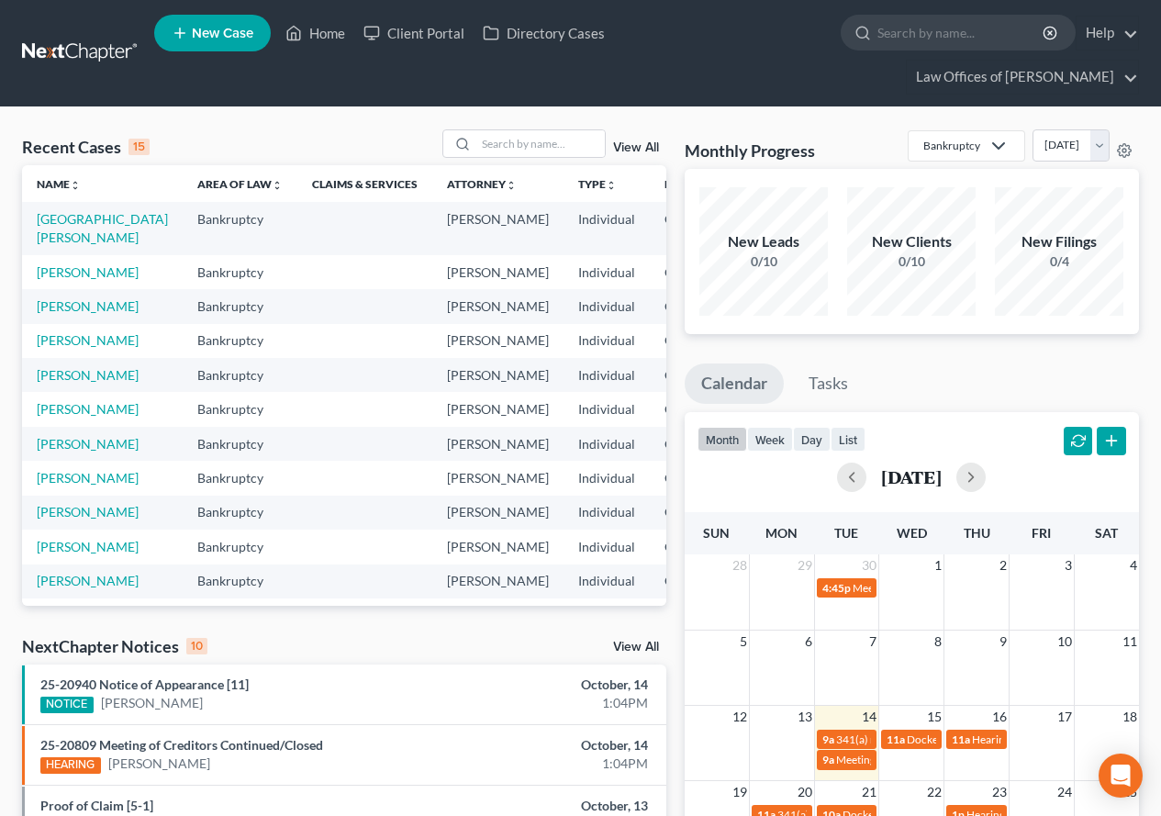
click at [348, 136] on div "Recent Cases 15 View All" at bounding box center [344, 147] width 644 height 36
